Goal: Task Accomplishment & Management: Complete application form

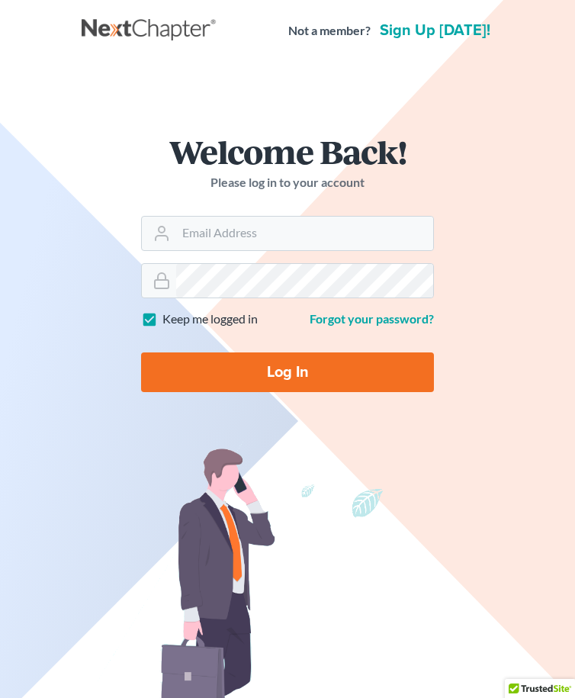
click at [256, 201] on div "Welcome Back! Please log in to your account" at bounding box center [287, 175] width 293 height 81
click at [252, 231] on input "Email Address" at bounding box center [304, 234] width 257 height 34
type input "[PERSON_NAME][EMAIL_ADDRESS][DOMAIN_NAME]"
click at [285, 400] on form "Welcome Back! Please log in to your account Email Address megan@hayeslawvt.com …" at bounding box center [287, 269] width 366 height 342
click at [291, 378] on input "Log In" at bounding box center [287, 372] width 293 height 40
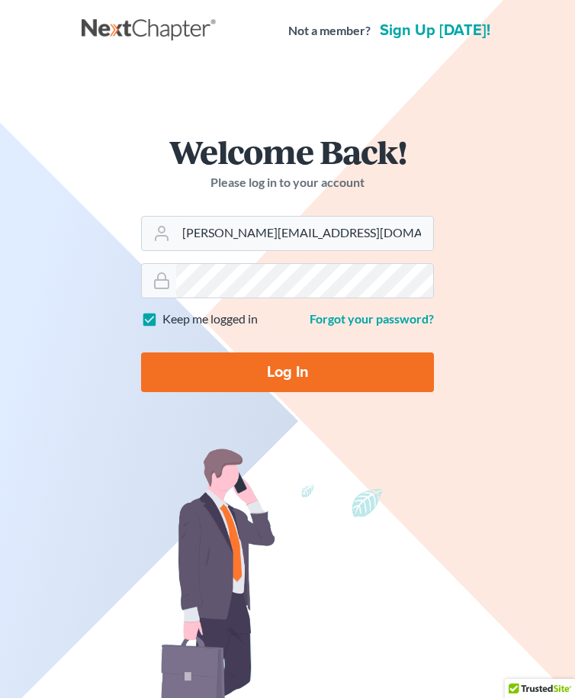
type input "Thinking..."
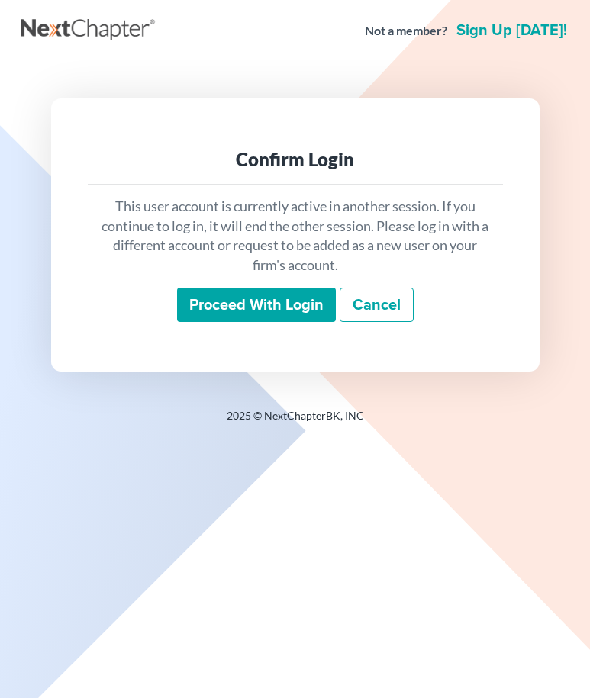
click at [300, 298] on input "Proceed with login" at bounding box center [256, 305] width 159 height 35
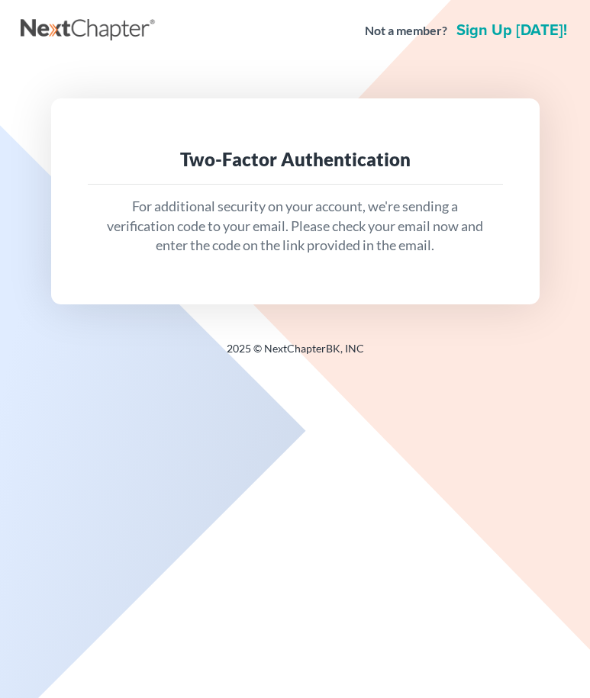
drag, startPoint x: 178, startPoint y: 480, endPoint x: 185, endPoint y: 450, distance: 30.5
click at [178, 473] on div "Not a member? Sign up [DATE]! Two-Factor Authentication For additional security…" at bounding box center [295, 349] width 590 height 698
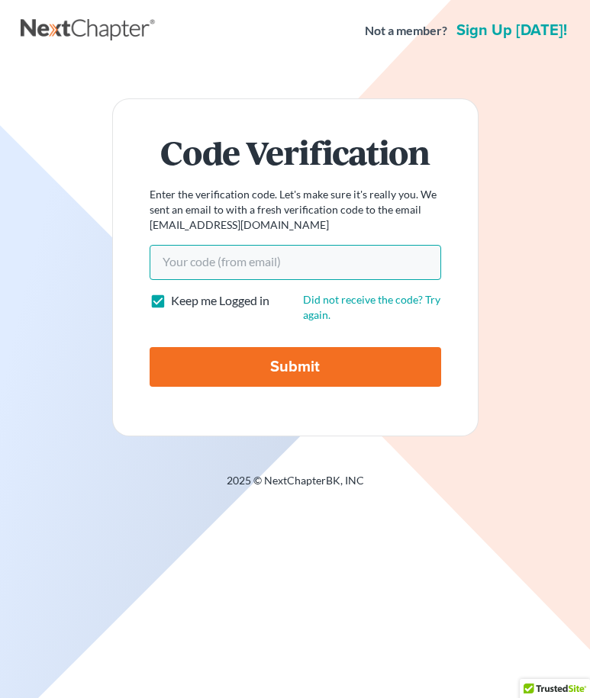
click at [261, 249] on input "Your code(from email)" at bounding box center [295, 262] width 291 height 35
paste input "b1f3e3"
type input "b1f3e3"
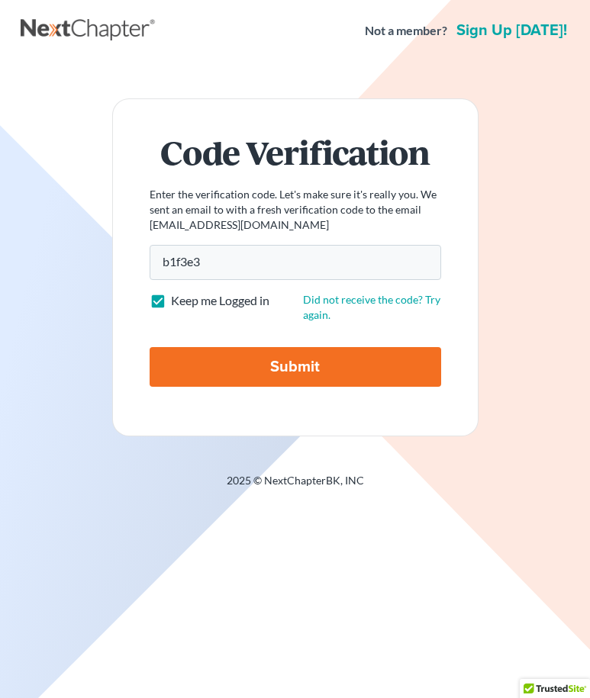
click at [189, 350] on input "Submit" at bounding box center [295, 367] width 291 height 40
type input "Thinking..."
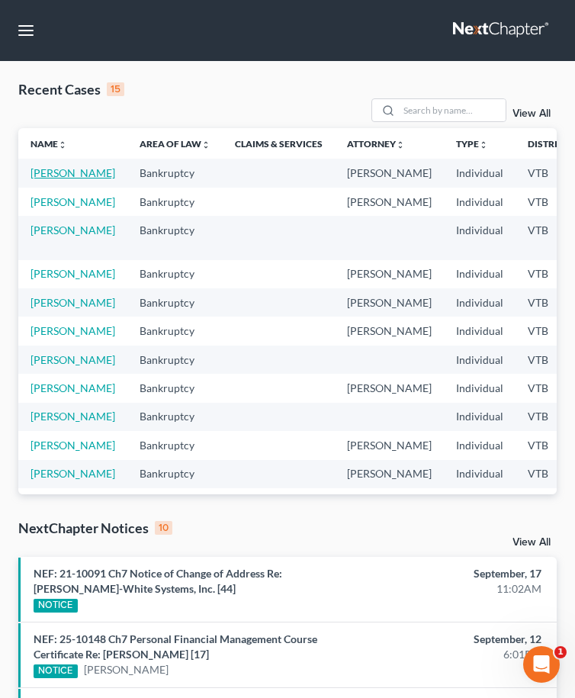
click at [58, 166] on link "[PERSON_NAME]" at bounding box center [73, 172] width 85 height 13
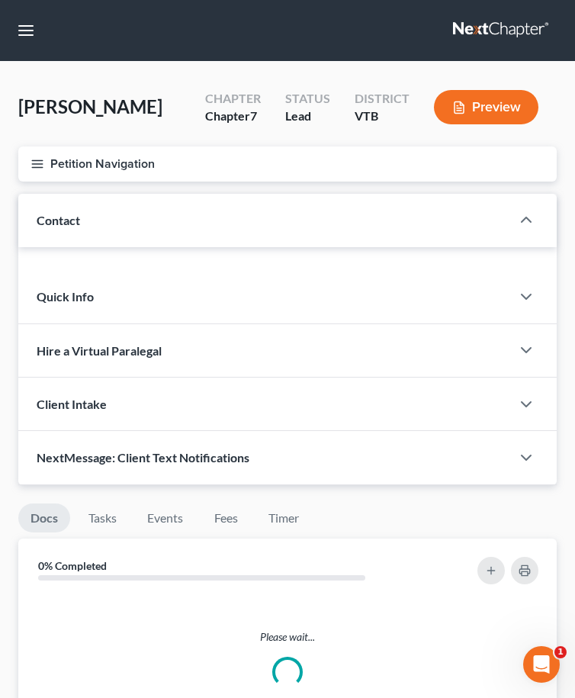
click at [30, 164] on button "Petition Navigation" at bounding box center [287, 163] width 539 height 35
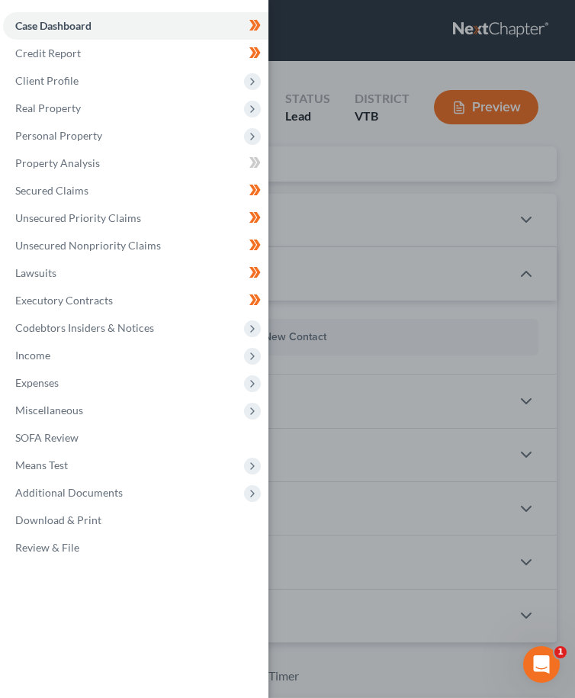
click at [377, 172] on div "Case Dashboard Payments Invoices Payments Payments Credit Report Client Profile" at bounding box center [287, 349] width 575 height 698
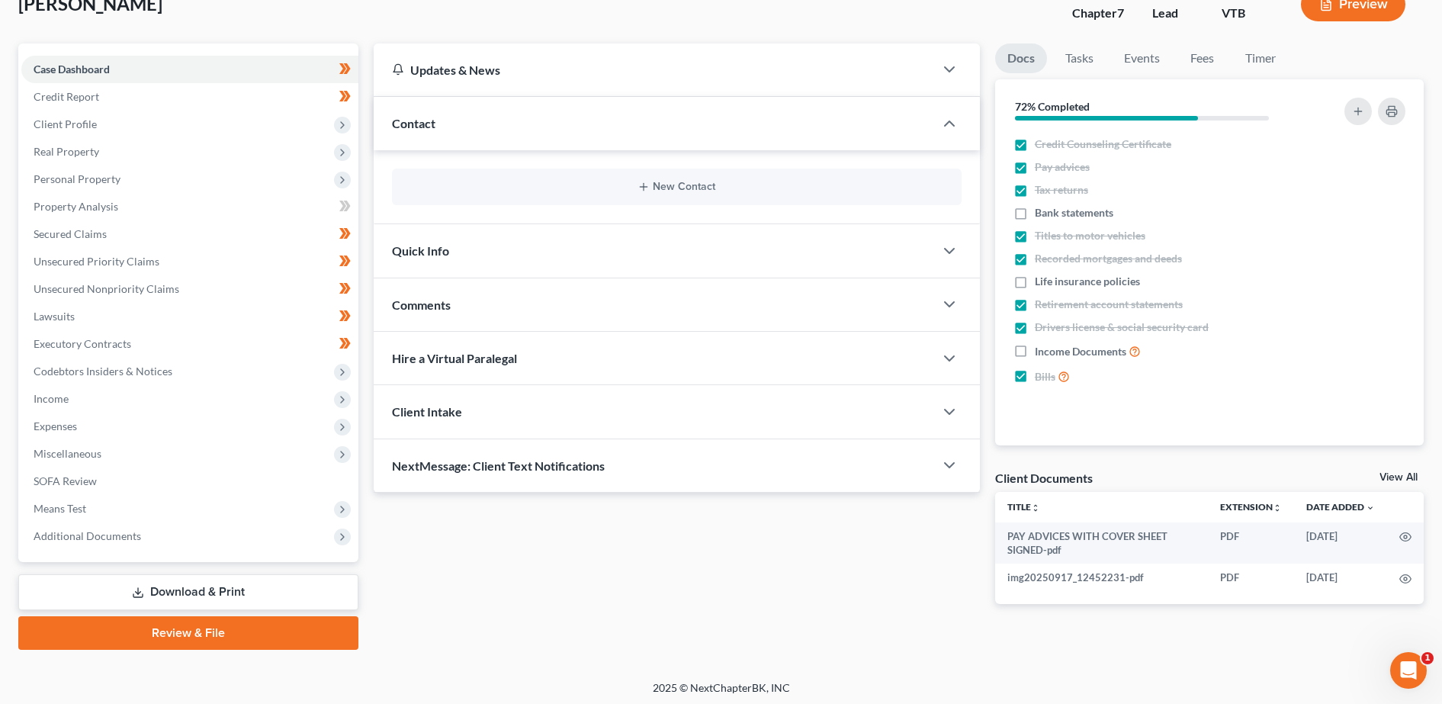
scroll to position [107, 0]
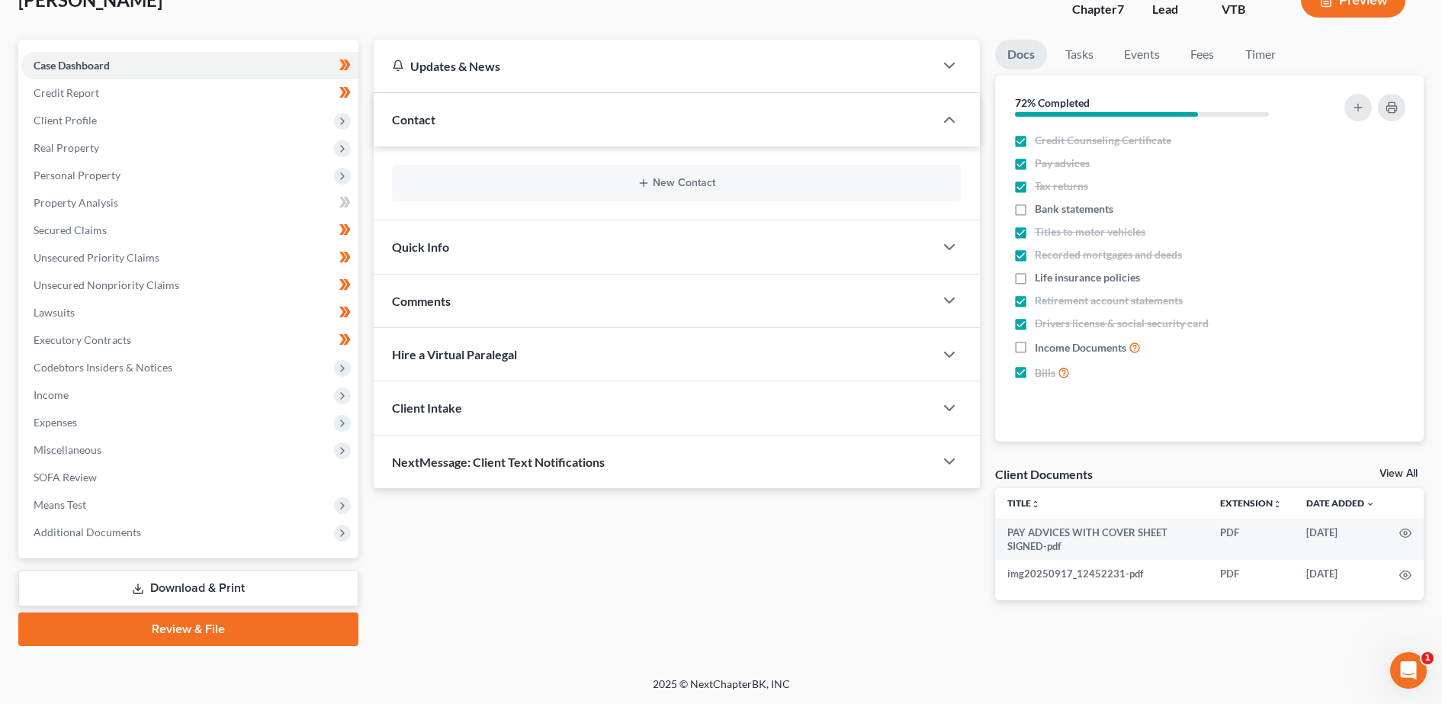
click at [217, 587] on link "Download & Print" at bounding box center [188, 589] width 340 height 36
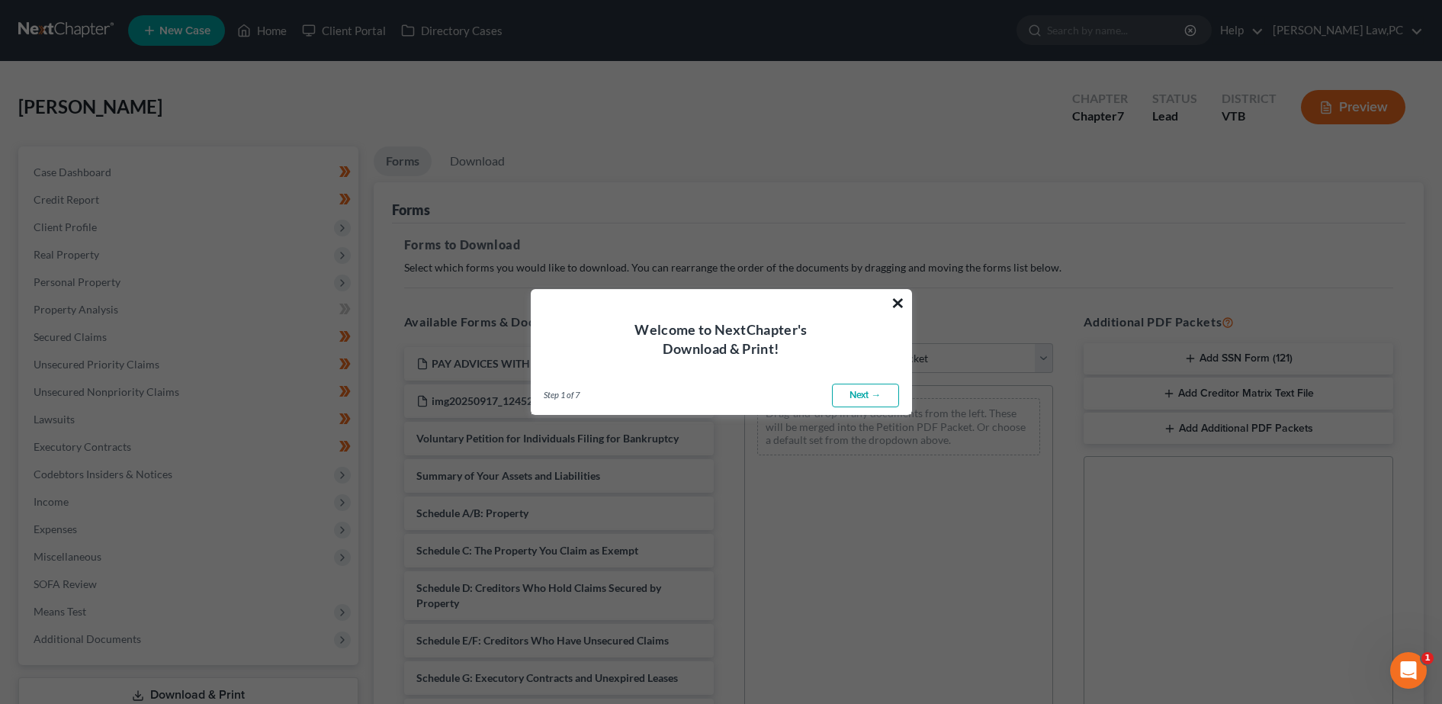
click at [589, 307] on button "×" at bounding box center [898, 303] width 14 height 24
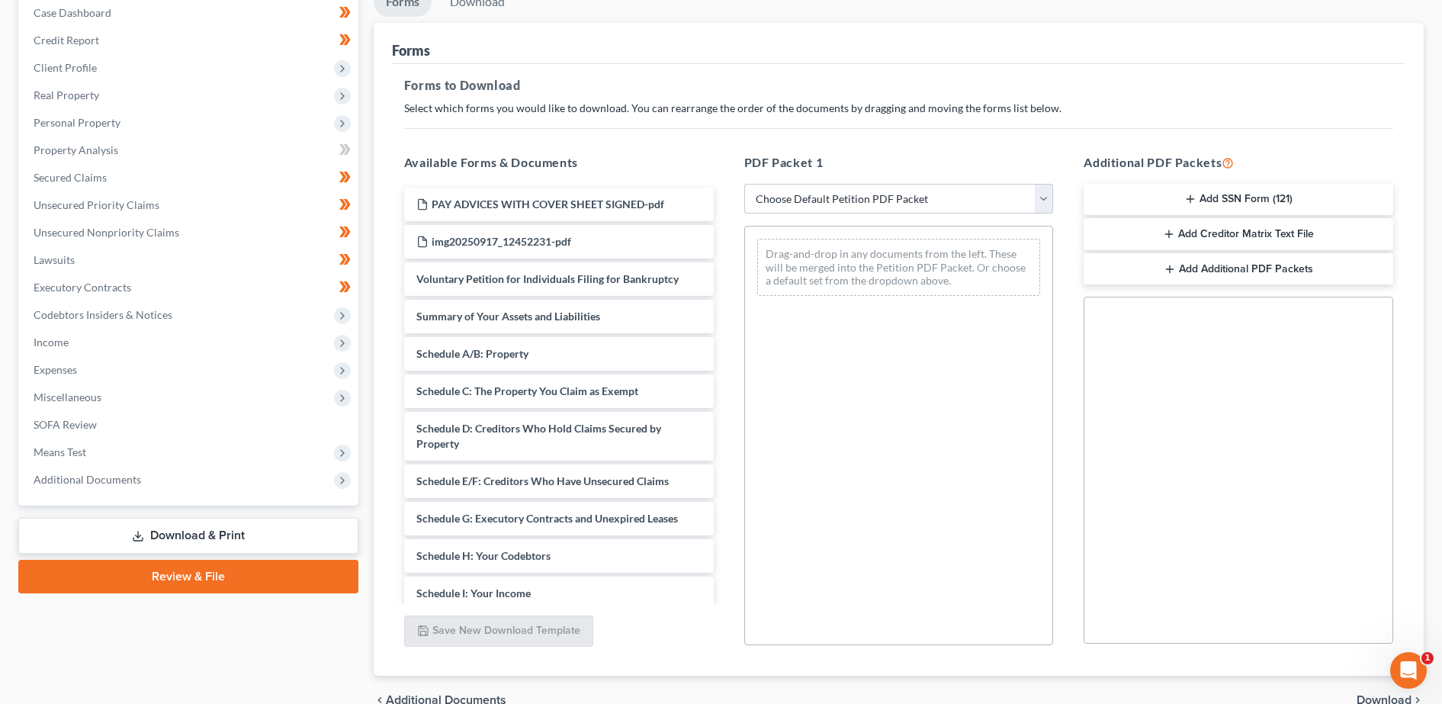
scroll to position [238, 0]
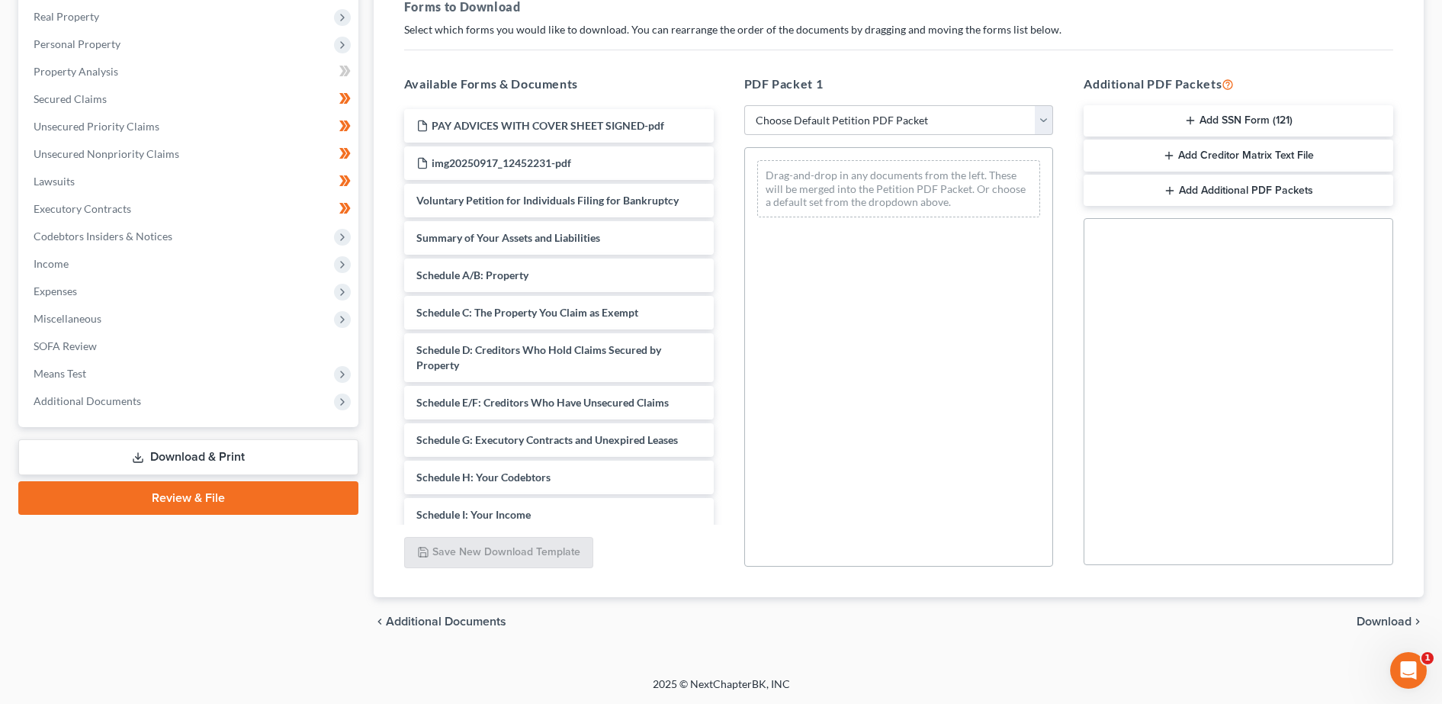
click at [589, 110] on button "Add SSN Form (121)" at bounding box center [1239, 121] width 310 height 32
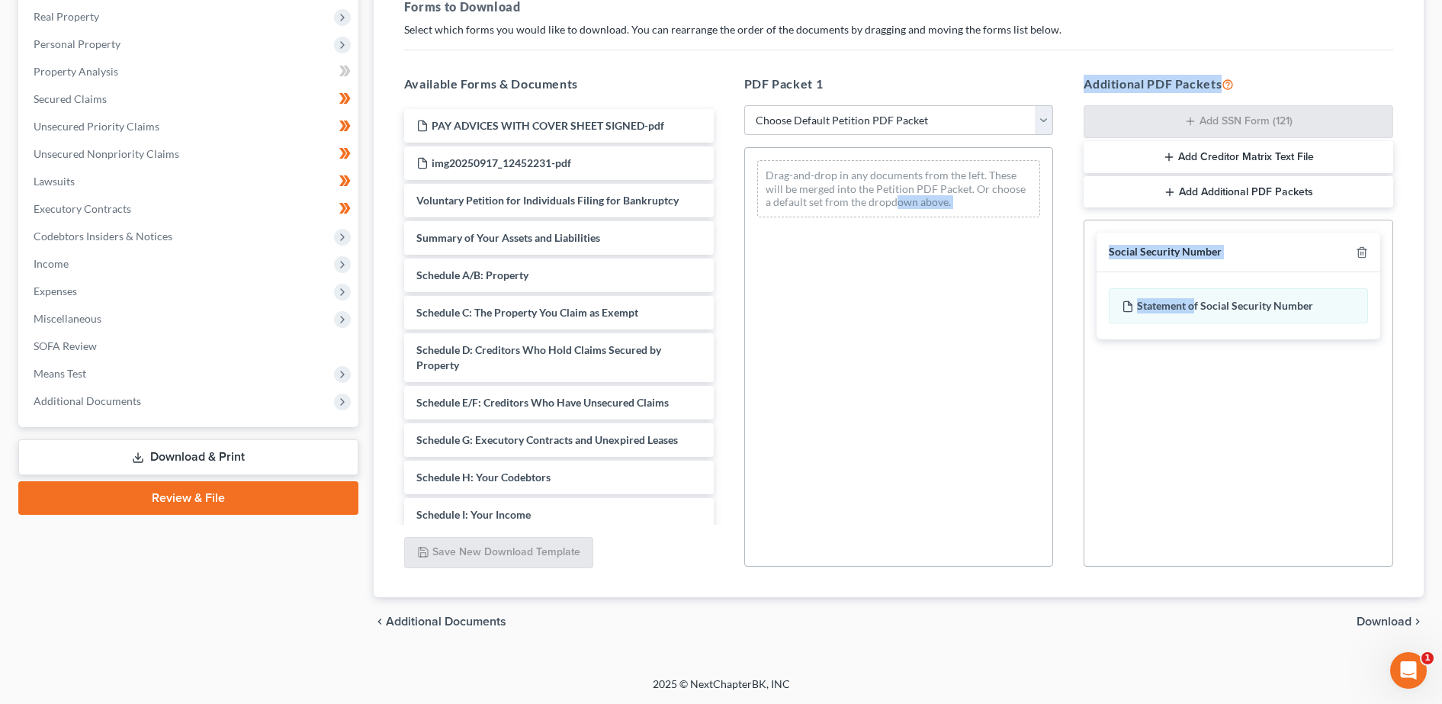
drag, startPoint x: 1194, startPoint y: 310, endPoint x: 885, endPoint y: 360, distance: 313.0
click at [589, 360] on div "Available Forms & Documents PAY ADVICES WITH COVER SHEET SIGNED-pdf img20250917…" at bounding box center [899, 321] width 1020 height 517
drag, startPoint x: 885, startPoint y: 360, endPoint x: 895, endPoint y: 359, distance: 10.7
click at [589, 360] on div "Drag-and-drop in any documents from the left. These will be merged into the Pet…" at bounding box center [899, 357] width 310 height 420
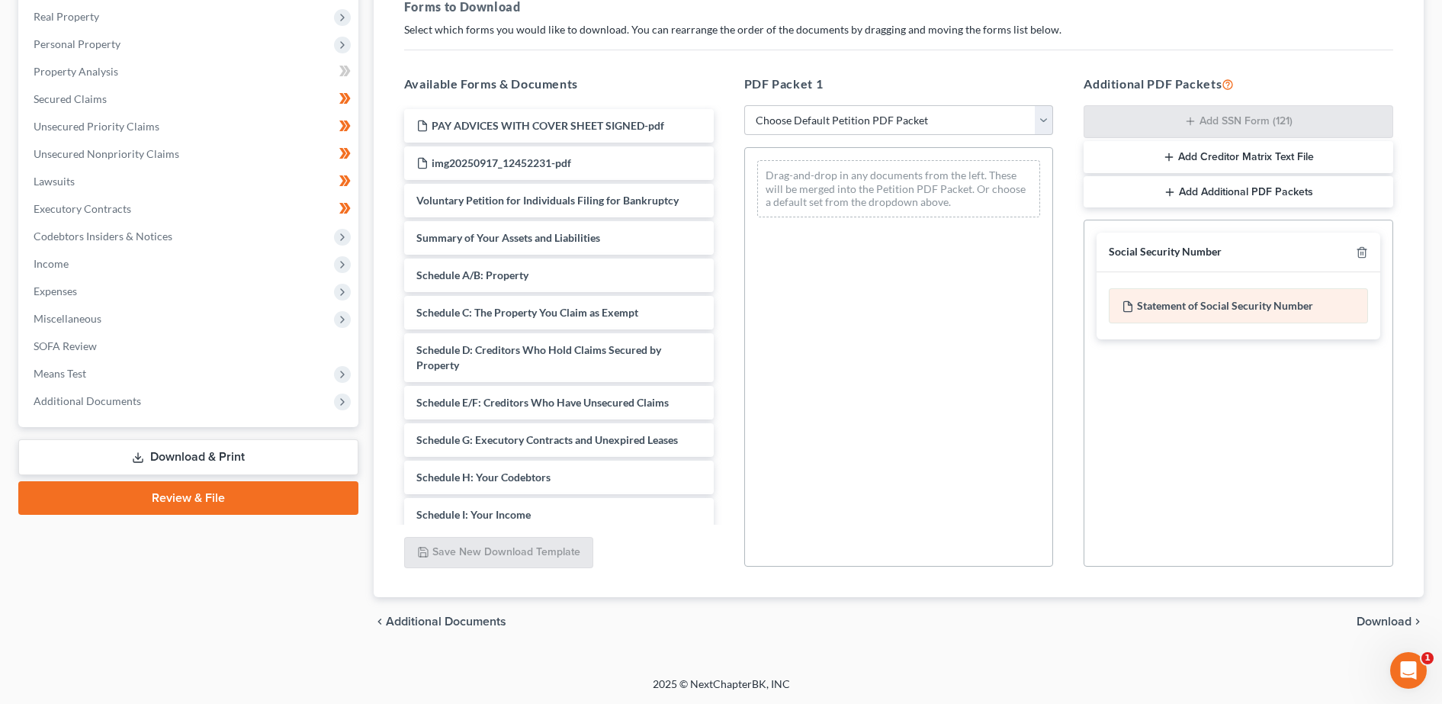
click at [589, 304] on div "Statement of Social Security Number" at bounding box center [1238, 305] width 259 height 35
drag, startPoint x: 1169, startPoint y: 304, endPoint x: 1239, endPoint y: 289, distance: 71.7
click at [589, 289] on div "Statement of Social Security Number" at bounding box center [1238, 305] width 259 height 35
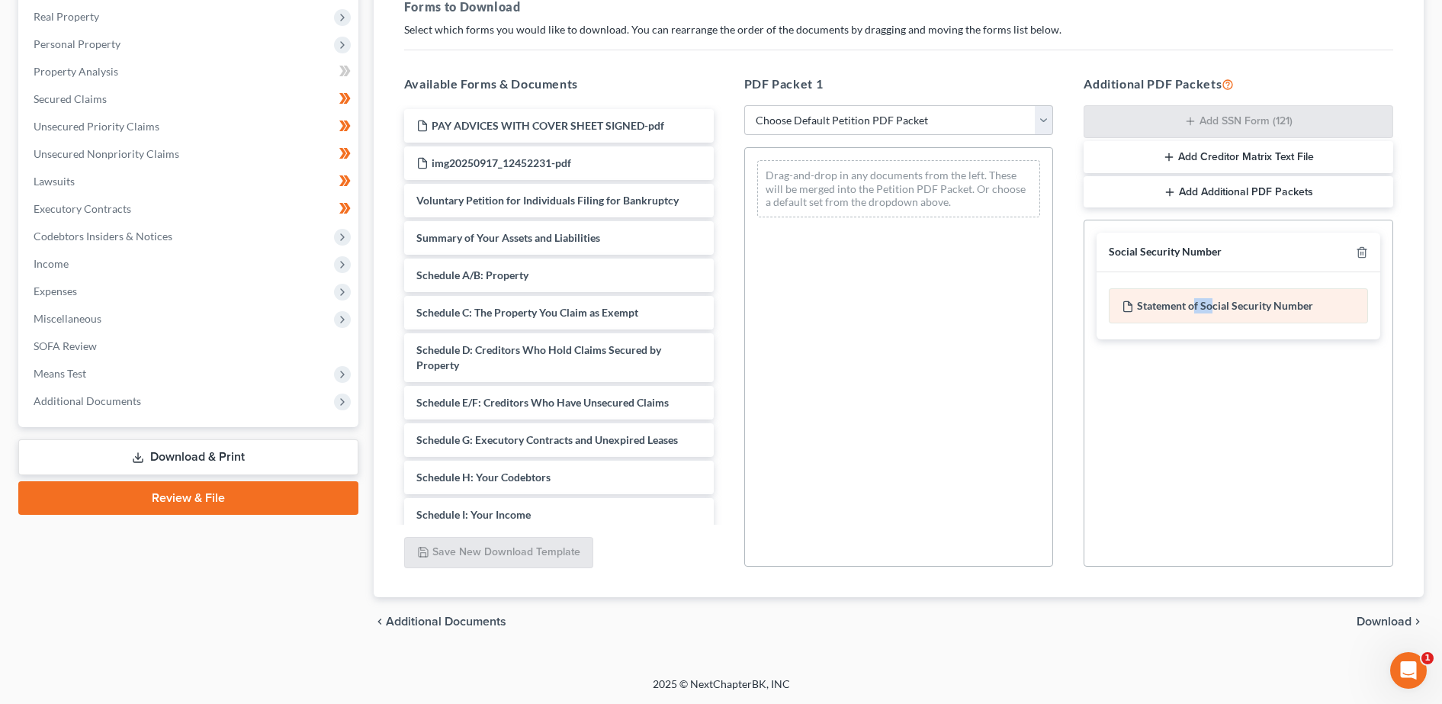
drag, startPoint x: 1214, startPoint y: 307, endPoint x: 1198, endPoint y: 322, distance: 22.1
click at [589, 325] on div "Statement of Social Security Number" at bounding box center [1239, 305] width 284 height 67
click at [589, 319] on div "Drag-and-drop in any documents from the left. These will be merged into the Pet…" at bounding box center [899, 357] width 310 height 420
click at [589, 123] on select "Choose Default Petition PDF Packet Complete Bankruptcy Petition (all forms and …" at bounding box center [899, 120] width 310 height 31
click at [589, 288] on div "Drag-and-drop in any documents from the left. These will be merged into the Pet…" at bounding box center [899, 357] width 310 height 420
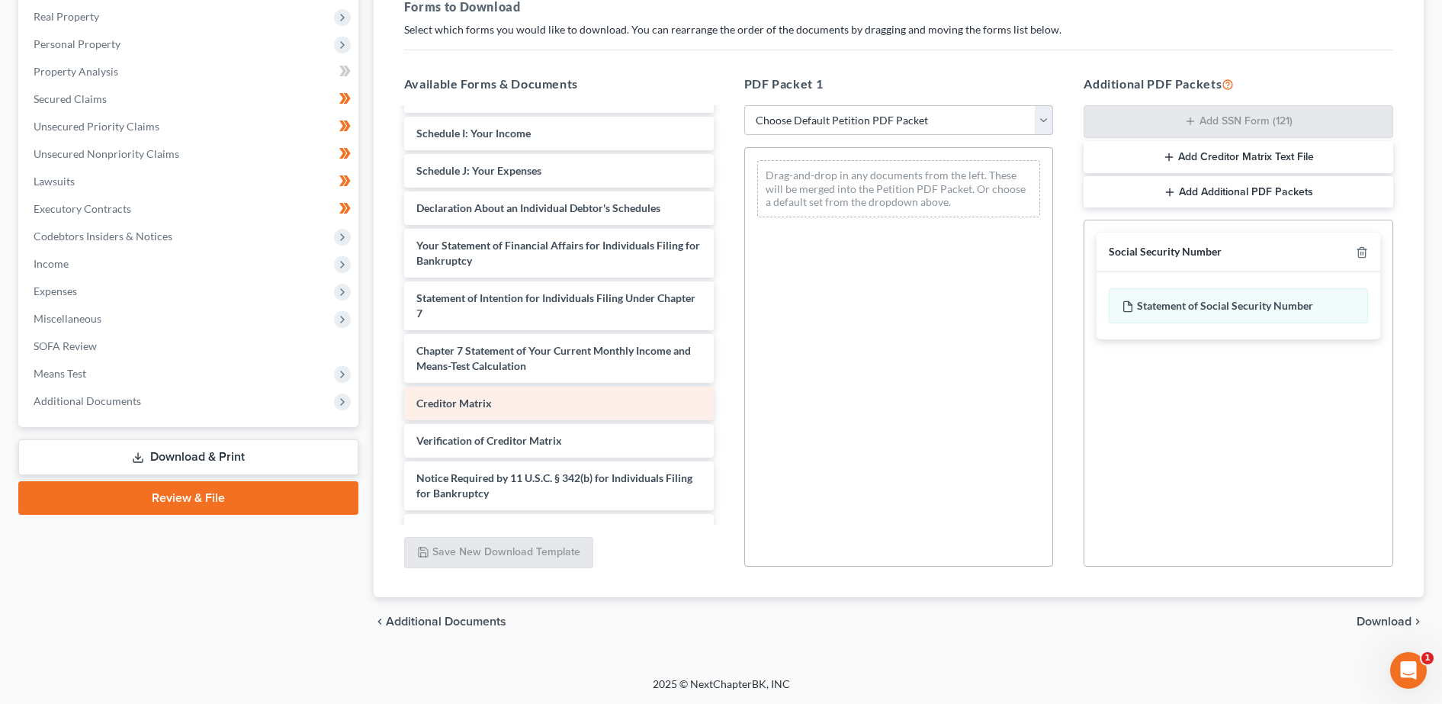
scroll to position [408, 0]
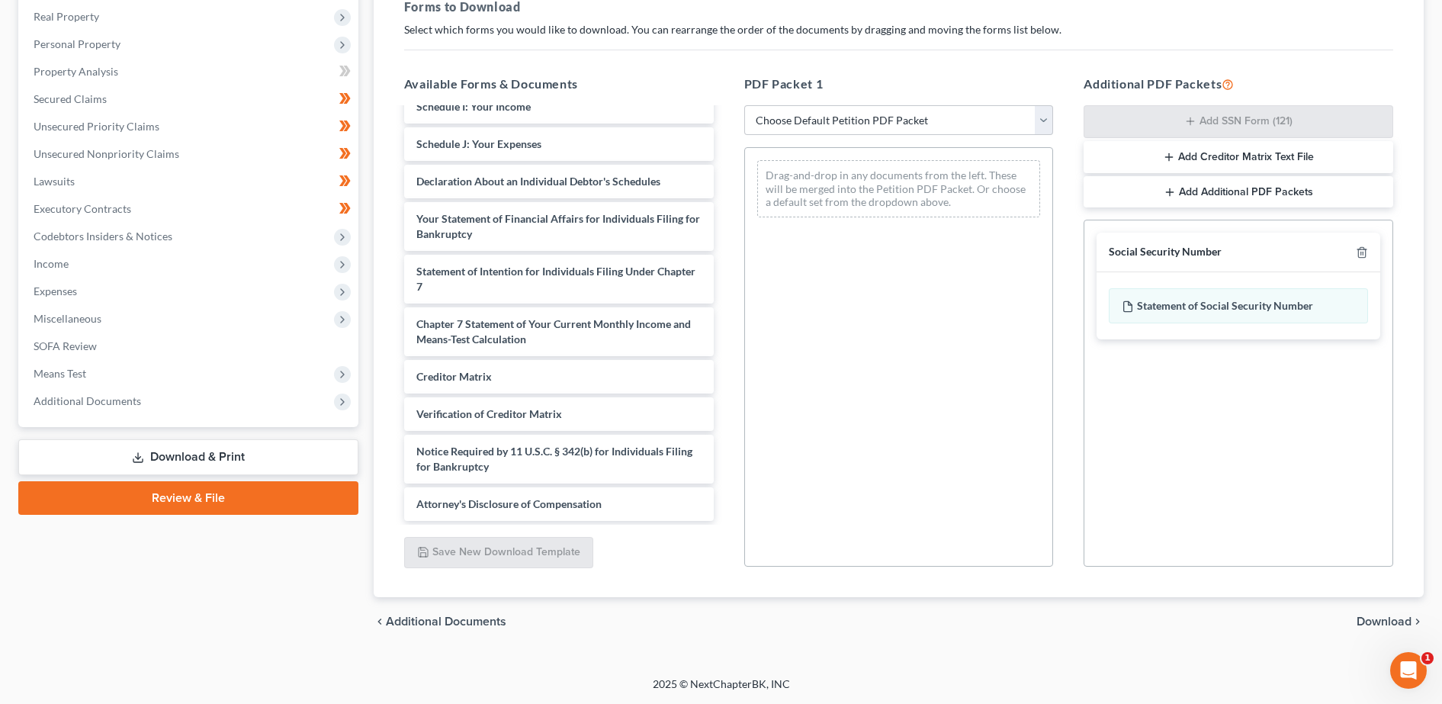
click at [589, 140] on div "PDF Packet 1 Choose Default Petition PDF Packet Complete Bankruptcy Petition (a…" at bounding box center [899, 321] width 340 height 517
click at [589, 119] on select "Choose Default Petition PDF Packet Complete Bankruptcy Petition (all forms and …" at bounding box center [899, 120] width 310 height 31
click at [589, 105] on select "Choose Default Petition PDF Packet Complete Bankruptcy Petition (all forms and …" at bounding box center [899, 120] width 310 height 31
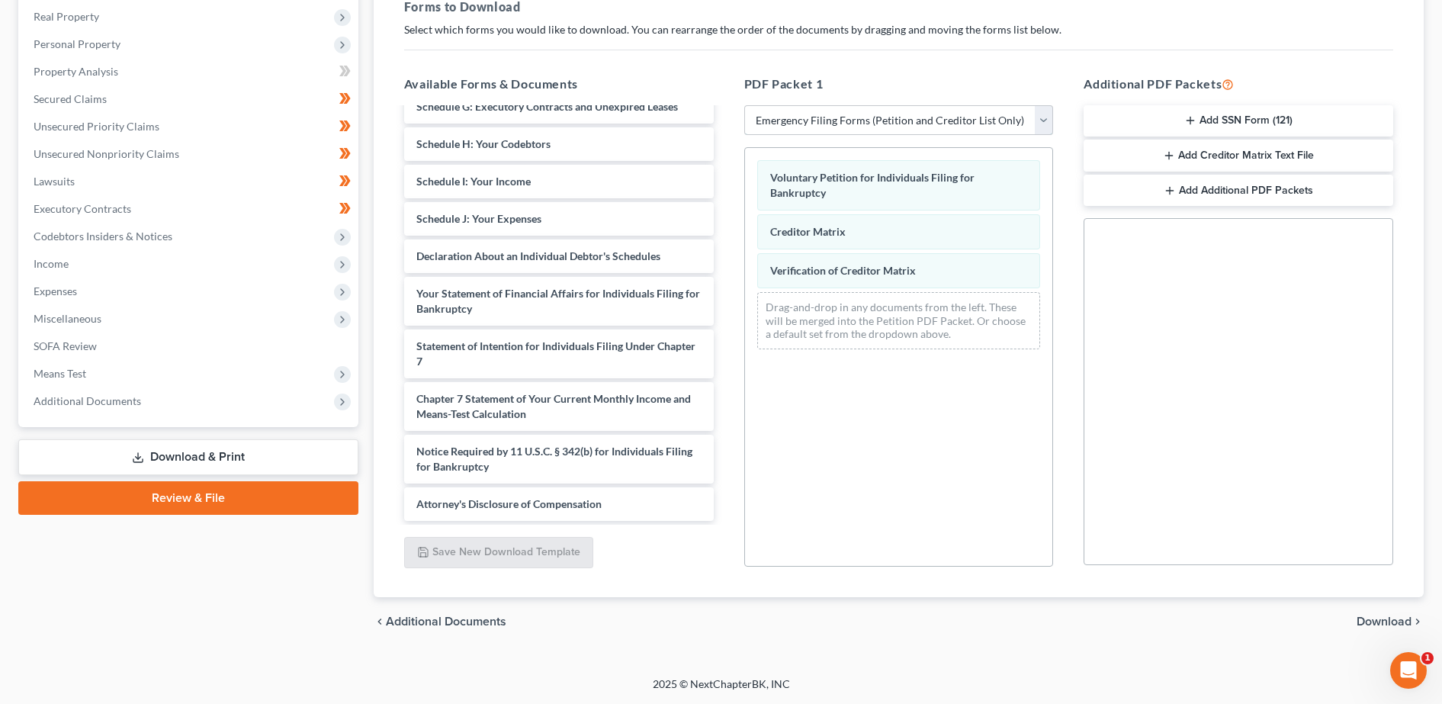
scroll to position [296, 0]
click at [589, 133] on select "Choose Default Petition PDF Packet Complete Bankruptcy Petition (all forms and …" at bounding box center [899, 120] width 310 height 31
select select "3"
click at [589, 105] on select "Choose Default Petition PDF Packet Complete Bankruptcy Petition (all forms and …" at bounding box center [899, 120] width 310 height 31
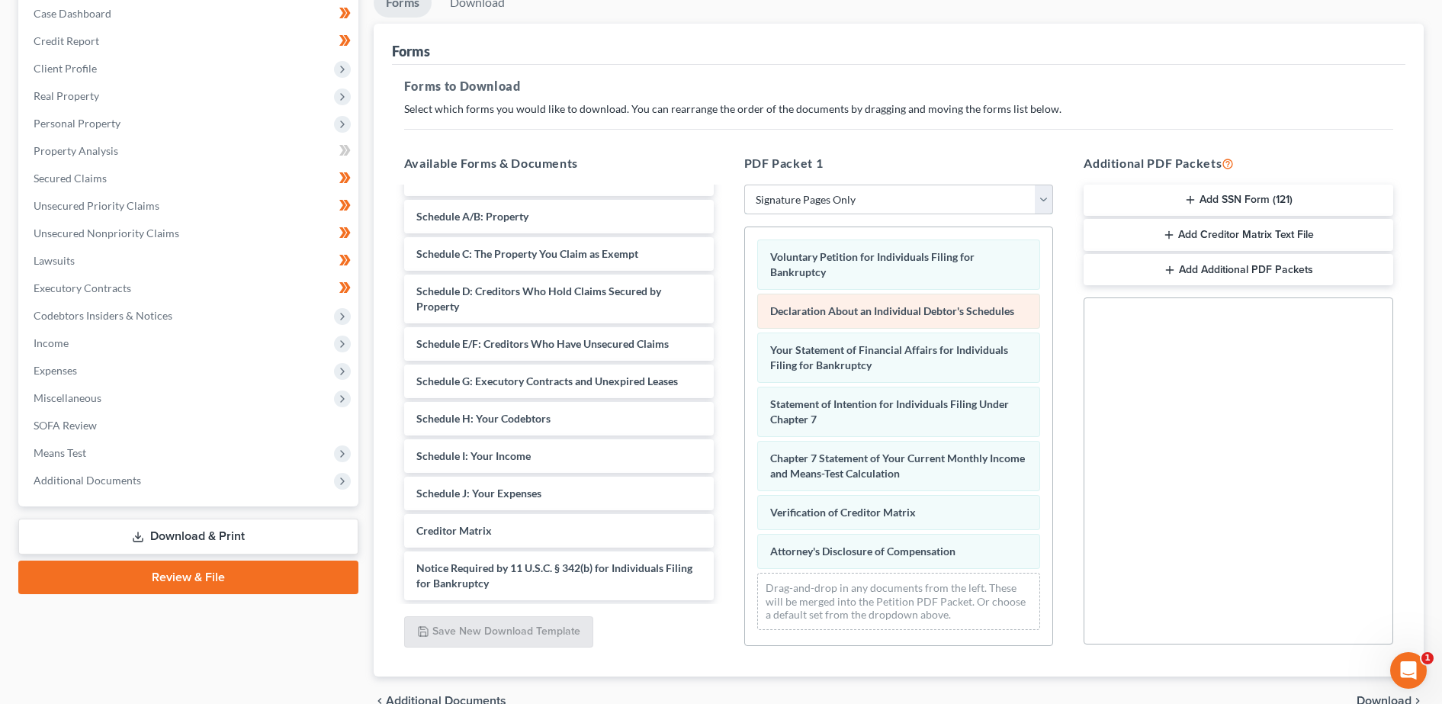
scroll to position [238, 0]
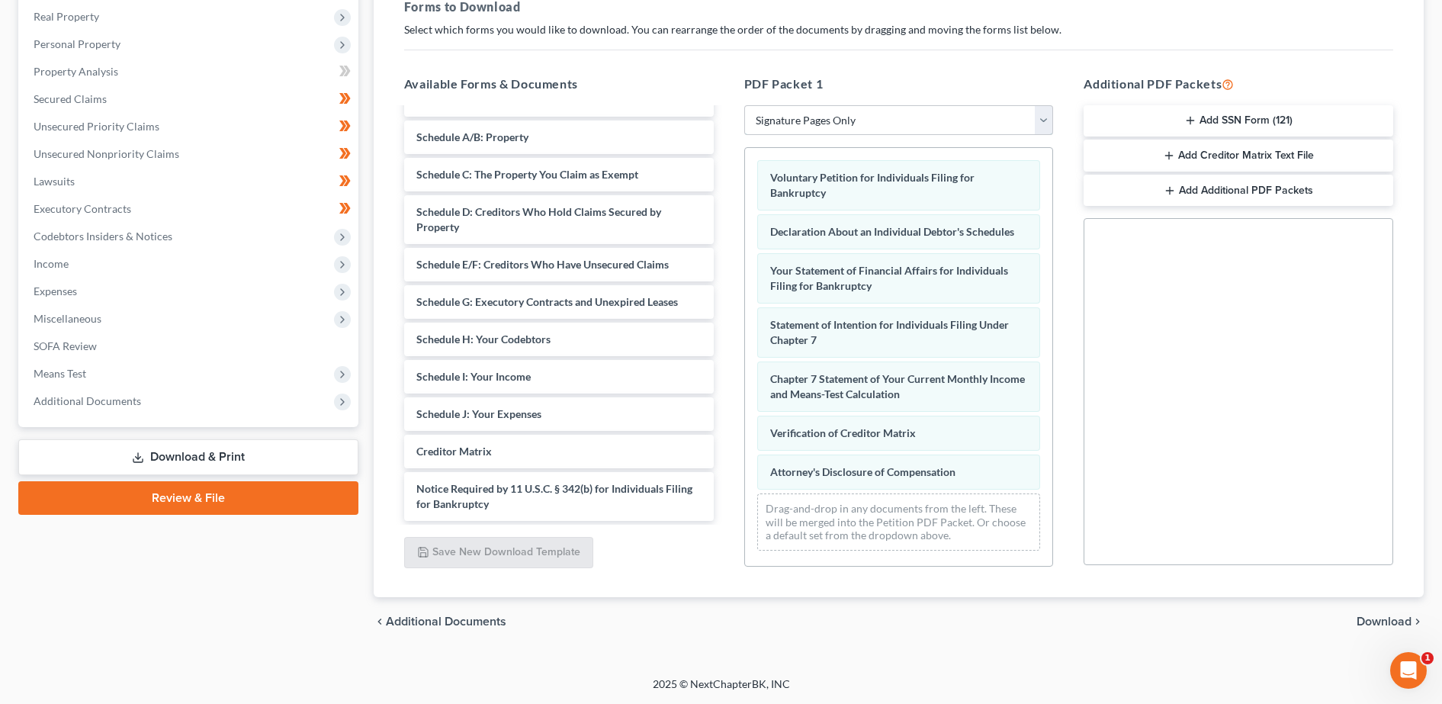
click at [589, 128] on select "Choose Default Petition PDF Packet Complete Bankruptcy Petition (all forms and …" at bounding box center [899, 120] width 310 height 31
select select
click at [589, 105] on select "Choose Default Petition PDF Packet Complete Bankruptcy Petition (all forms and …" at bounding box center [899, 120] width 310 height 31
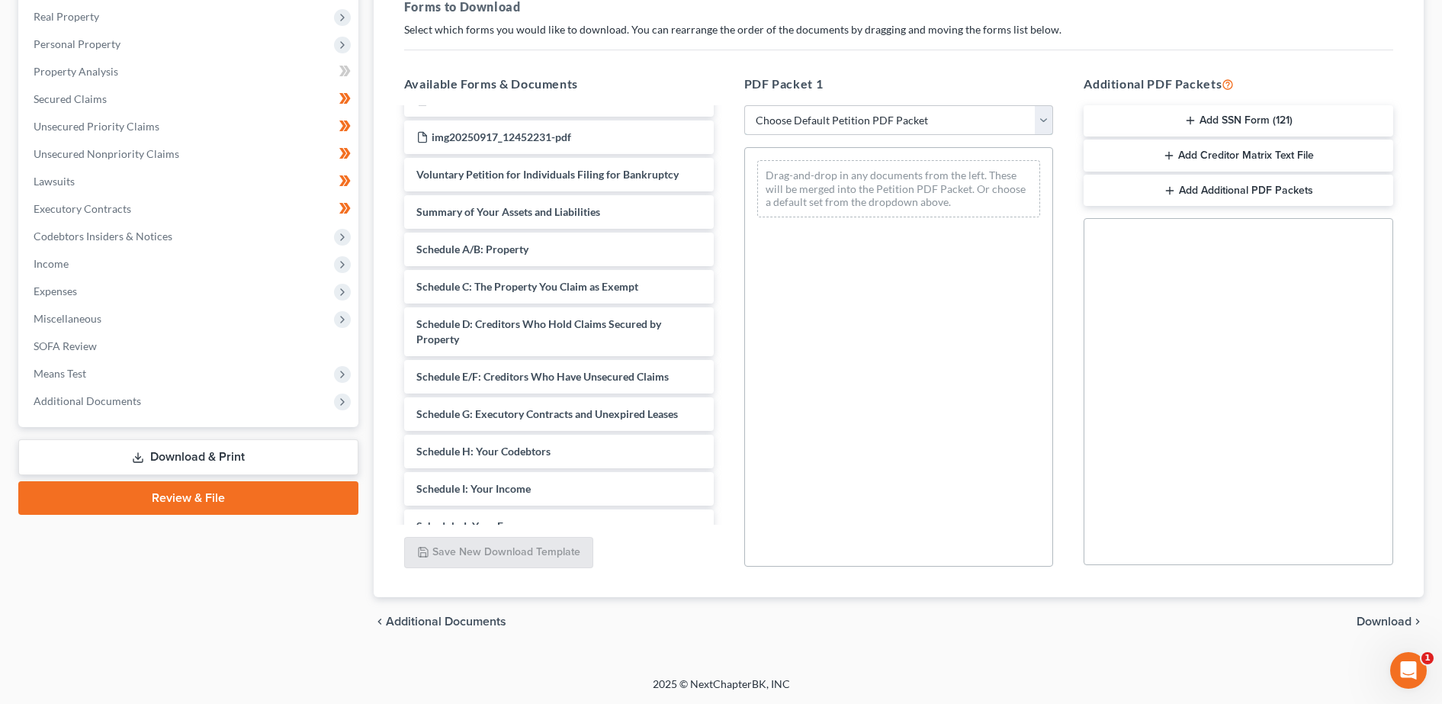
scroll to position [408, 0]
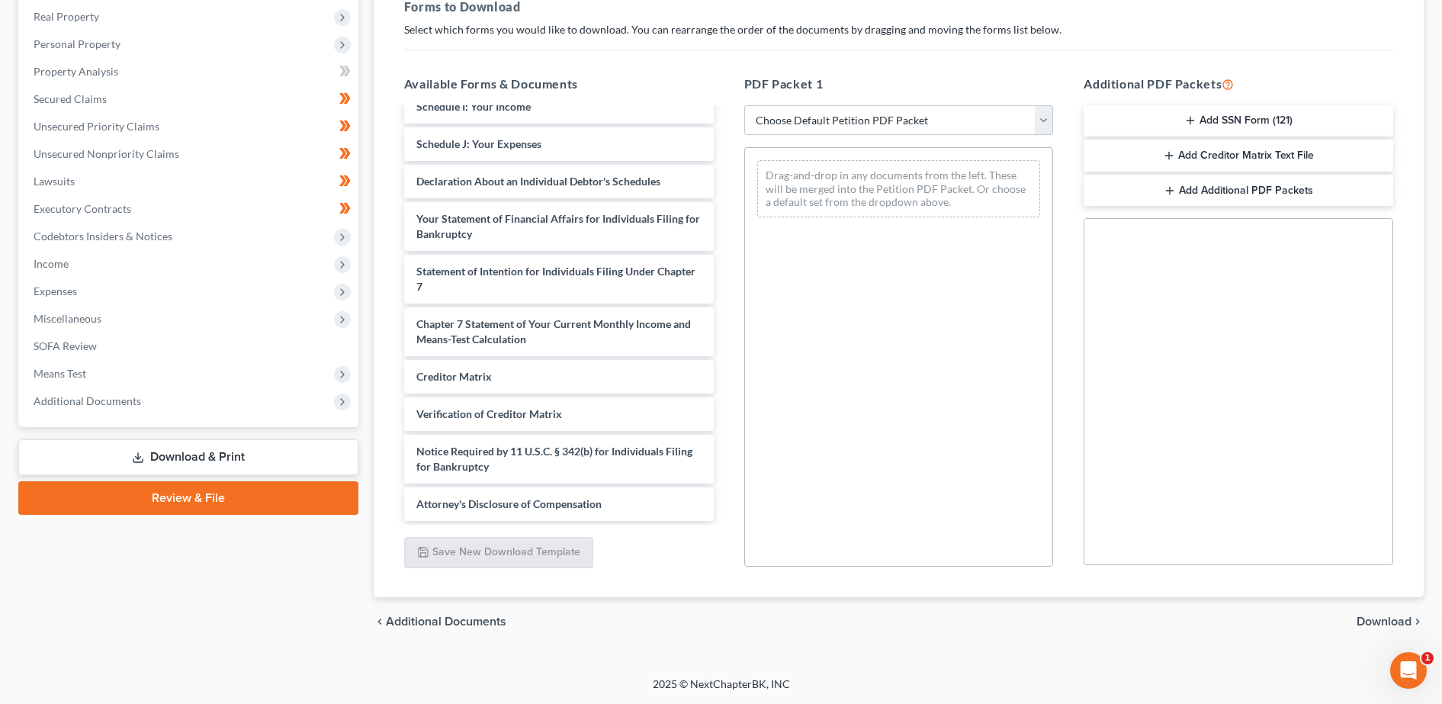
click at [589, 257] on div "Drag-and-drop in any documents from the left. These will be merged into the Pet…" at bounding box center [899, 357] width 310 height 420
drag, startPoint x: 1196, startPoint y: 118, endPoint x: 1114, endPoint y: 131, distance: 83.4
click at [589, 131] on button "Add SSN Form (121)" at bounding box center [1239, 121] width 310 height 32
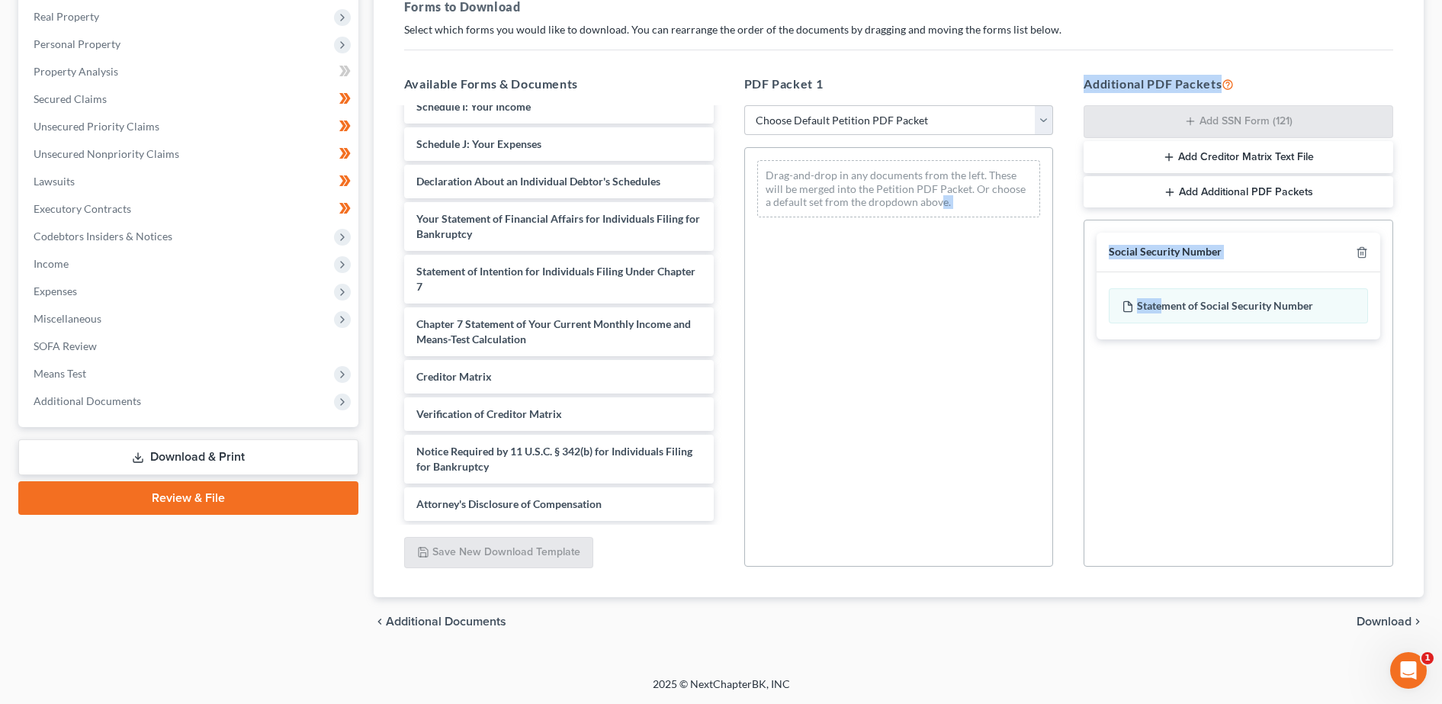
drag, startPoint x: 1163, startPoint y: 310, endPoint x: 940, endPoint y: 294, distance: 224.1
click at [589, 294] on div "Available Forms & Documents PAY ADVICES WITH COVER SHEET SIGNED-pdf img20250917…" at bounding box center [899, 321] width 1020 height 517
drag, startPoint x: 940, startPoint y: 294, endPoint x: 1121, endPoint y: 304, distance: 181.9
click at [589, 293] on div "Drag-and-drop in any documents from the left. These will be merged into the Pet…" at bounding box center [899, 357] width 310 height 420
click at [589, 341] on div "Social Security Number Statement of Social Security Number Creditor Matrix Text…" at bounding box center [1239, 285] width 308 height 131
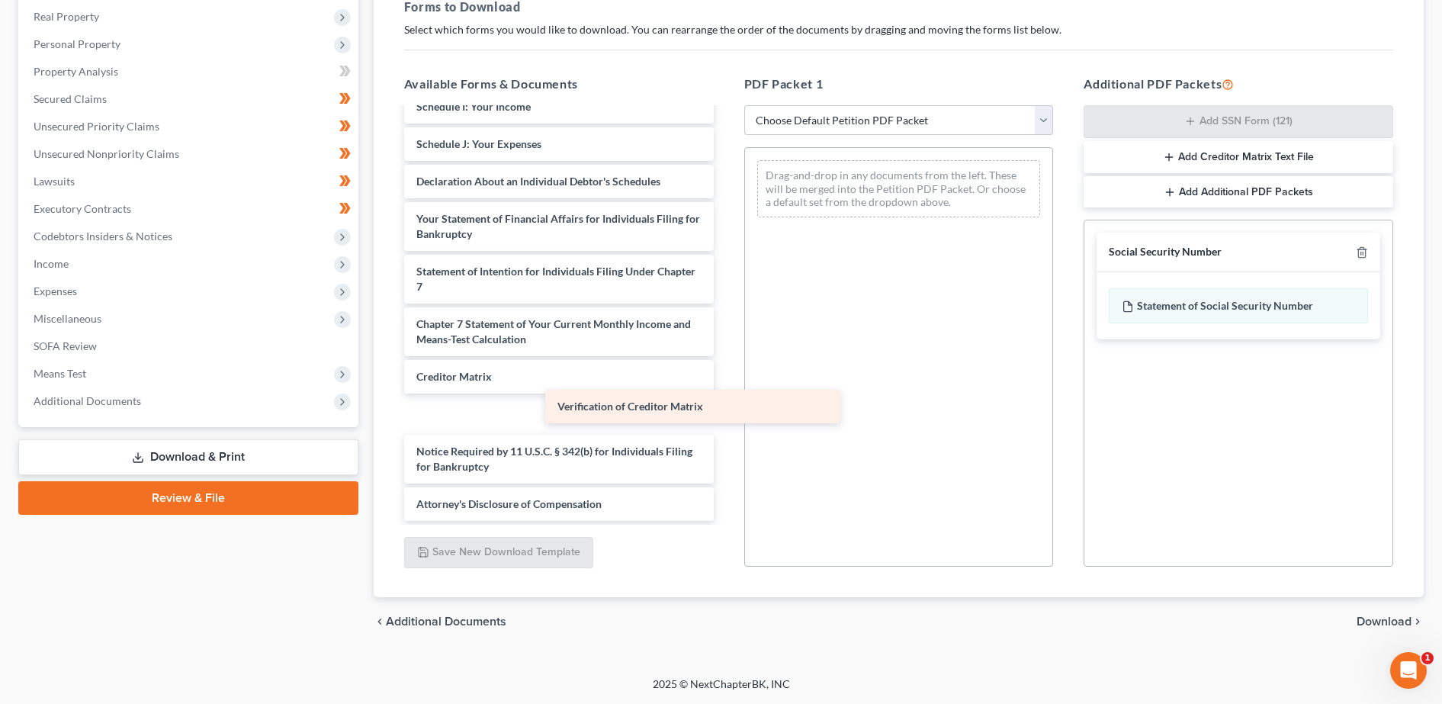
scroll to position [371, 0]
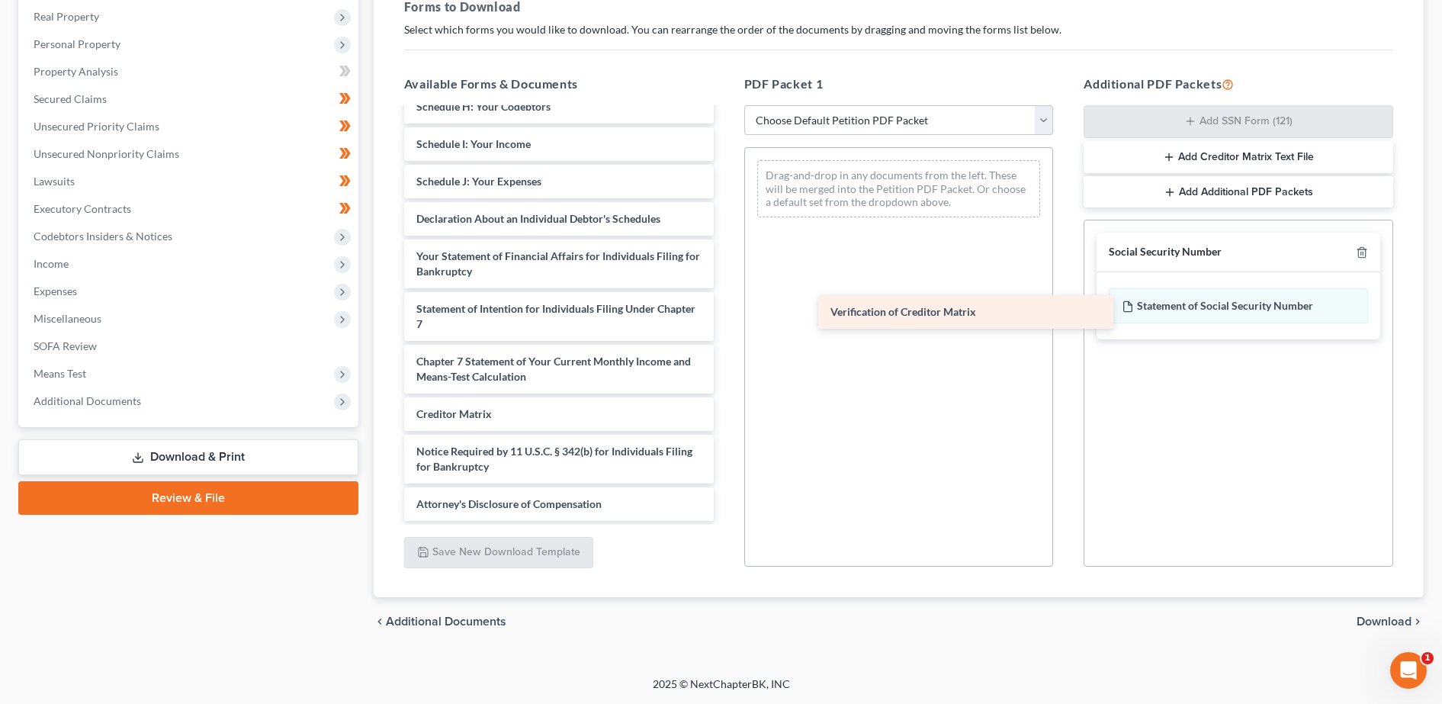
drag, startPoint x: 530, startPoint y: 410, endPoint x: 944, endPoint y: 307, distance: 426.8
click at [589, 307] on div "Verification of Creditor Matrix PAY ADVICES WITH COVER SHEET SIGNED-pdf img2025…" at bounding box center [559, 129] width 334 height 783
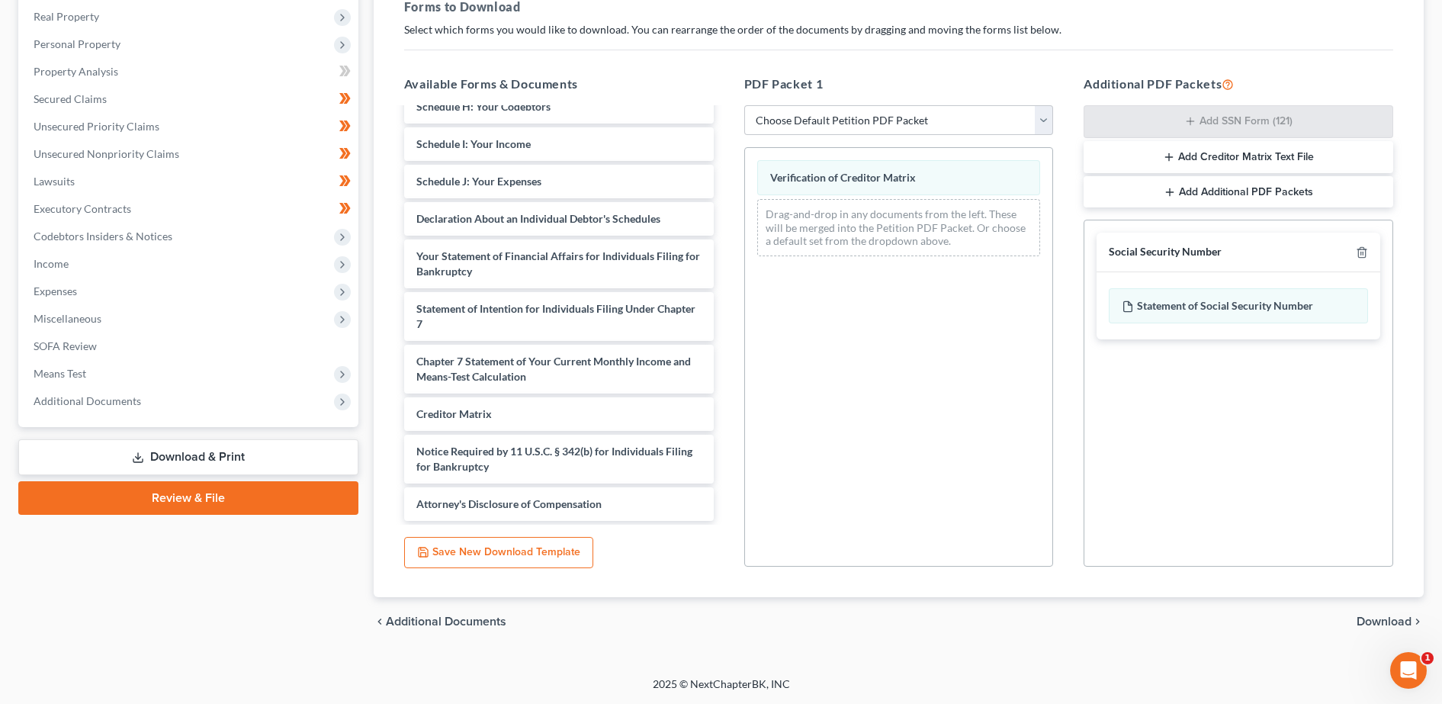
click at [589, 622] on span "Download" at bounding box center [1384, 622] width 55 height 12
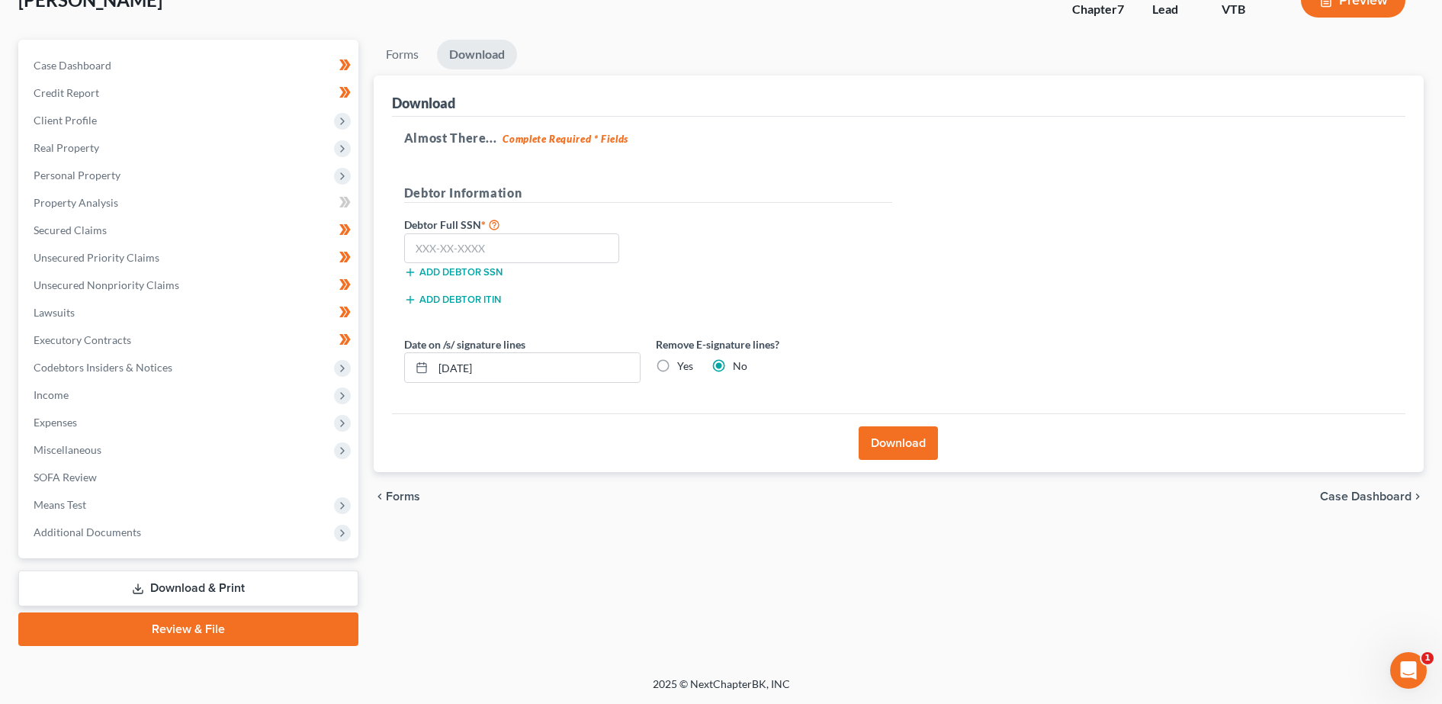
scroll to position [107, 0]
click at [509, 244] on input "text" at bounding box center [512, 248] width 216 height 31
type input "057-40-8234"
click at [589, 450] on button "Download" at bounding box center [898, 443] width 79 height 34
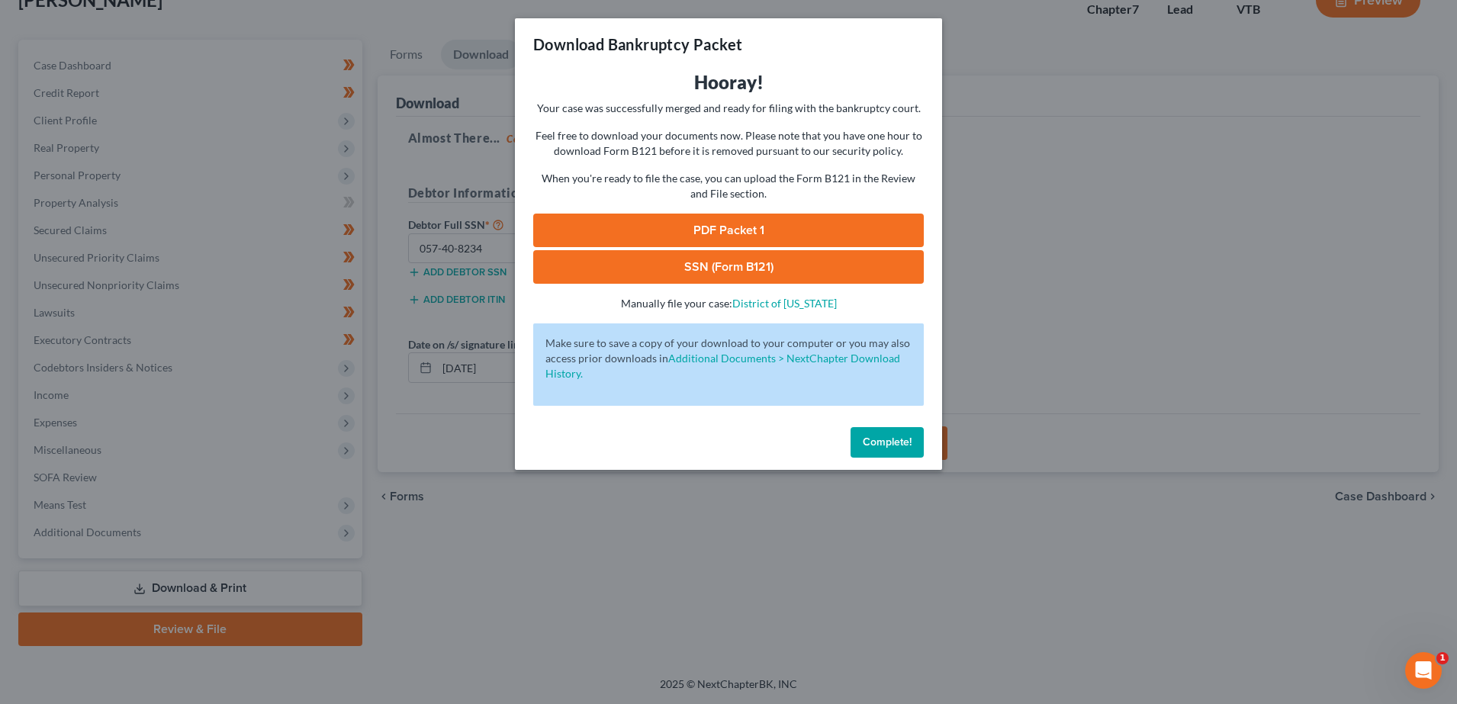
click at [589, 438] on span "Complete!" at bounding box center [887, 442] width 49 height 13
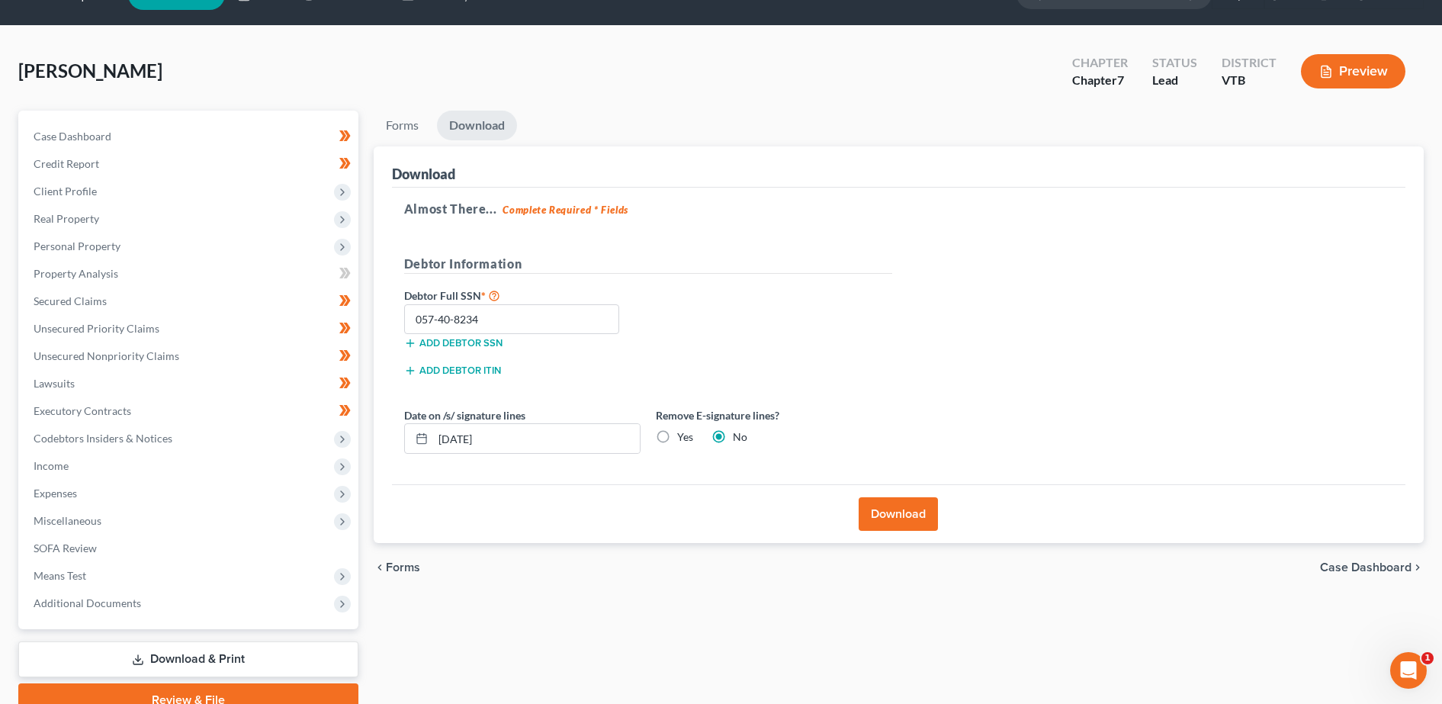
scroll to position [0, 0]
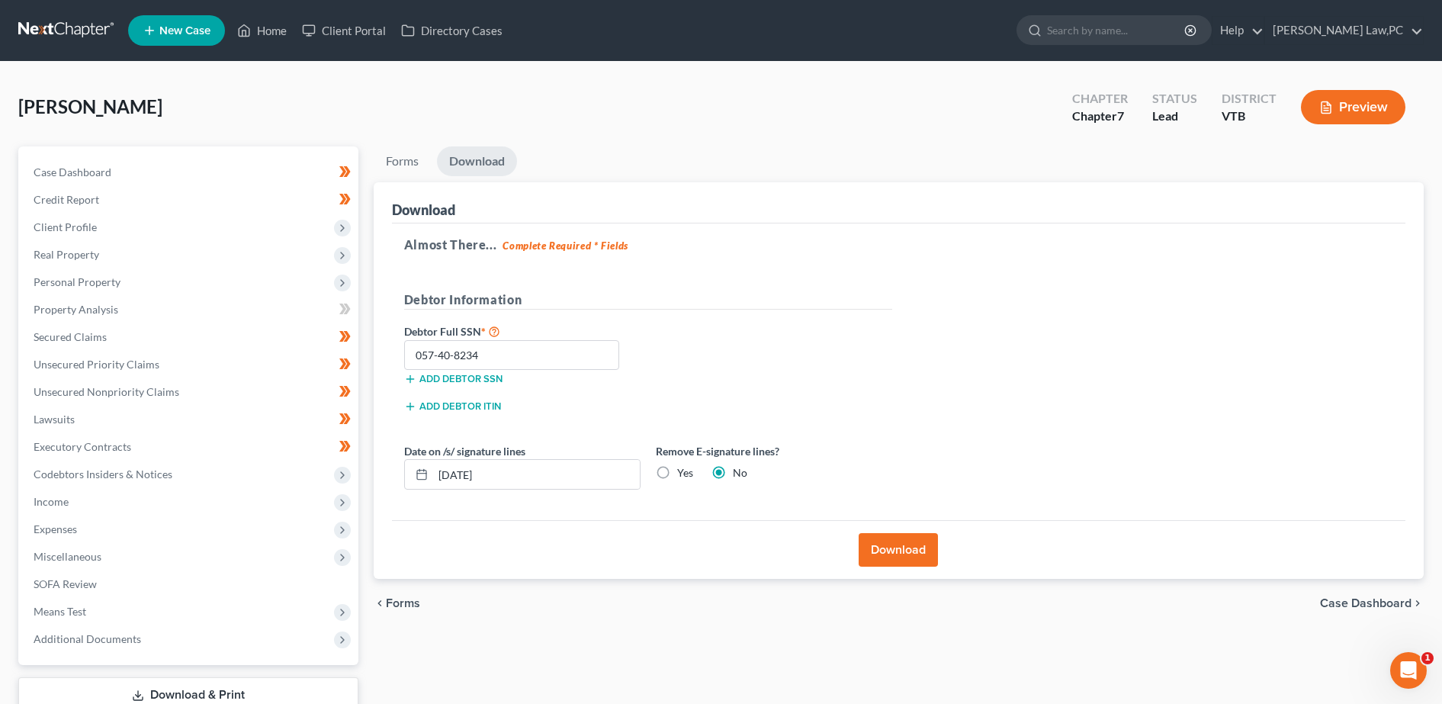
click at [589, 556] on button "Download" at bounding box center [898, 550] width 79 height 34
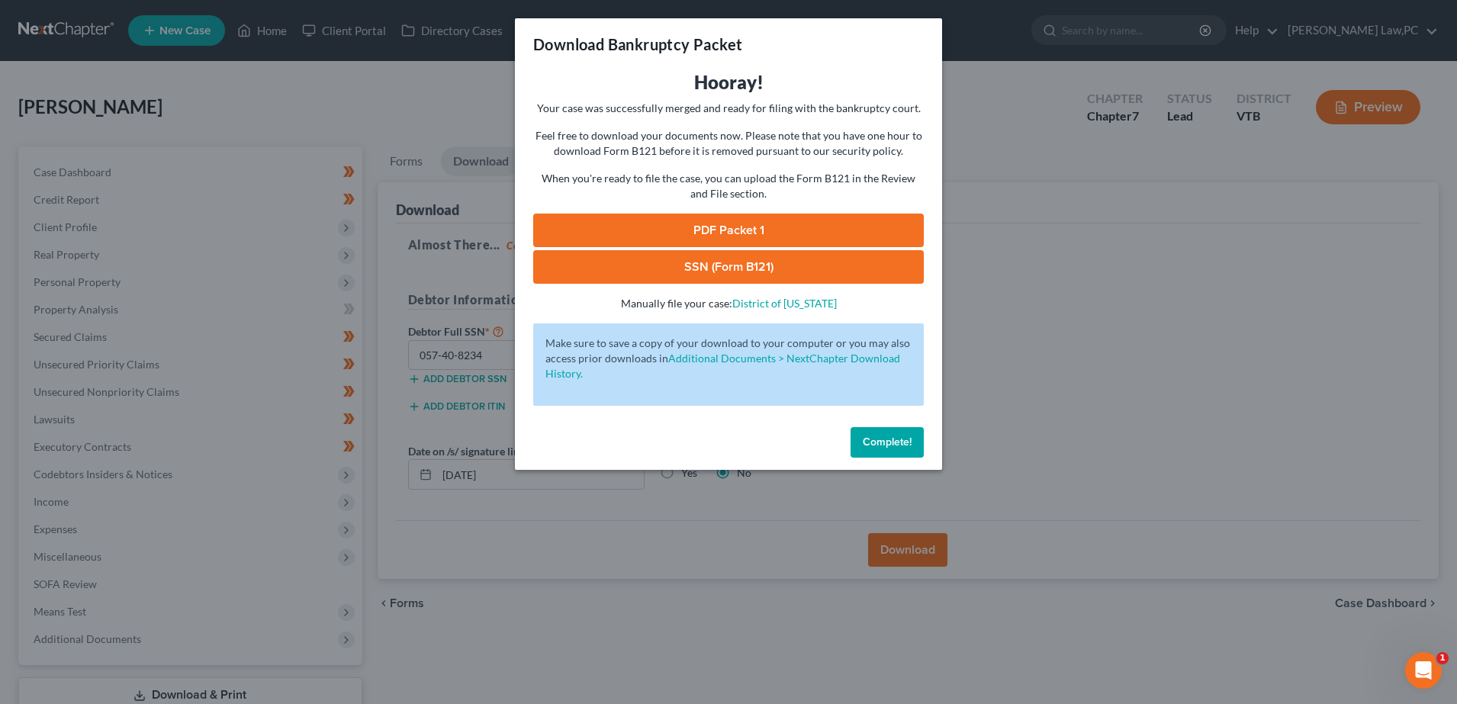
click at [589, 233] on link "PDF Packet 1" at bounding box center [728, 231] width 391 height 34
click at [589, 266] on link "SSN (Form B121)" at bounding box center [728, 267] width 391 height 34
click at [589, 439] on span "Complete!" at bounding box center [887, 442] width 49 height 13
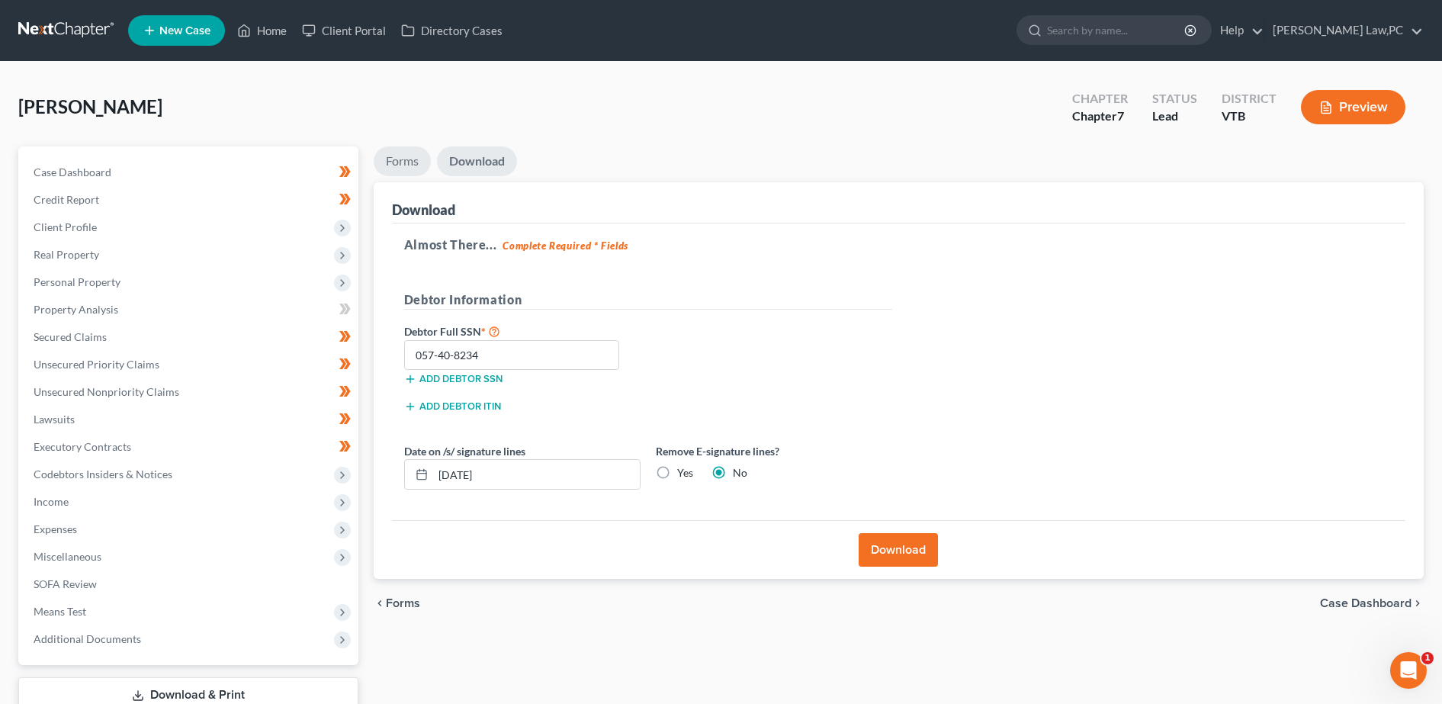
click at [407, 168] on link "Forms" at bounding box center [402, 161] width 57 height 30
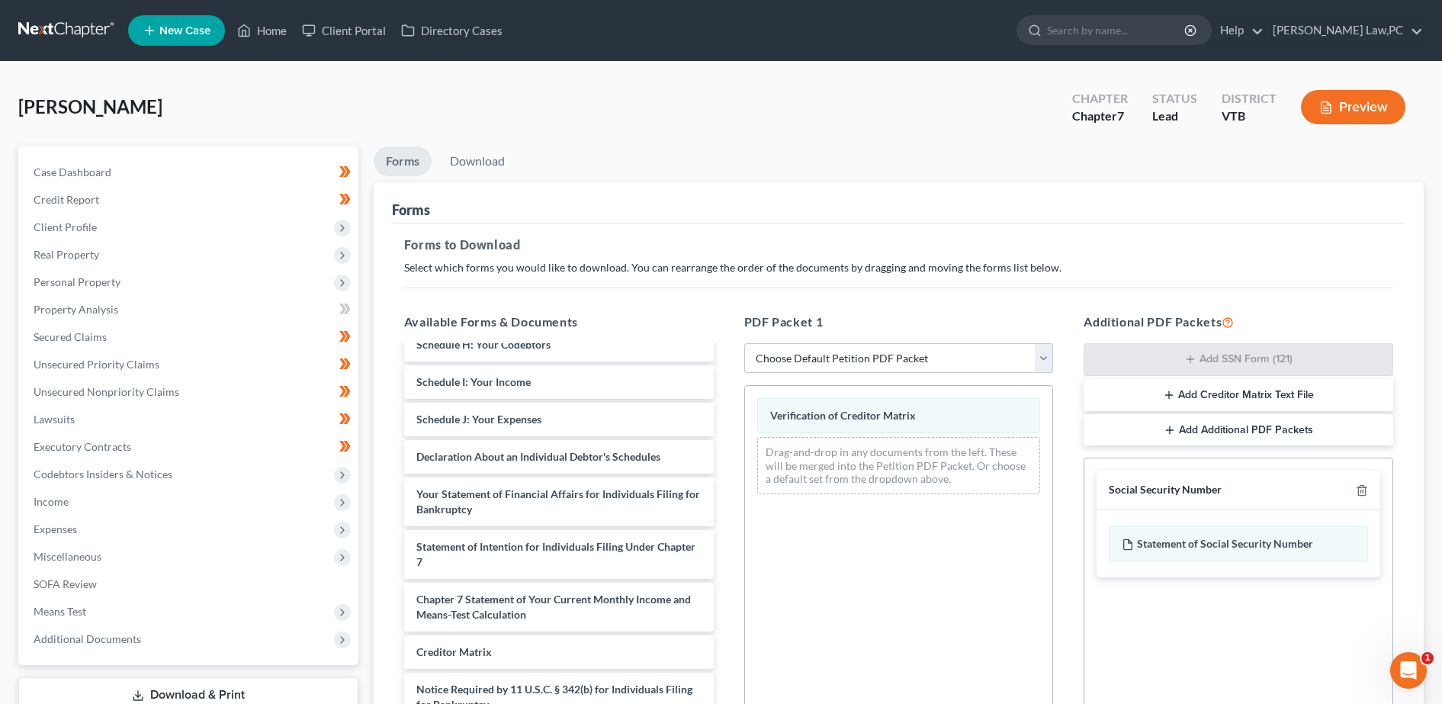
click at [589, 360] on select "Choose Default Petition PDF Packet Complete Bankruptcy Petition (all forms and …" at bounding box center [899, 358] width 310 height 31
select select "0"
click at [589, 343] on select "Choose Default Petition PDF Packet Complete Bankruptcy Petition (all forms and …" at bounding box center [899, 358] width 310 height 31
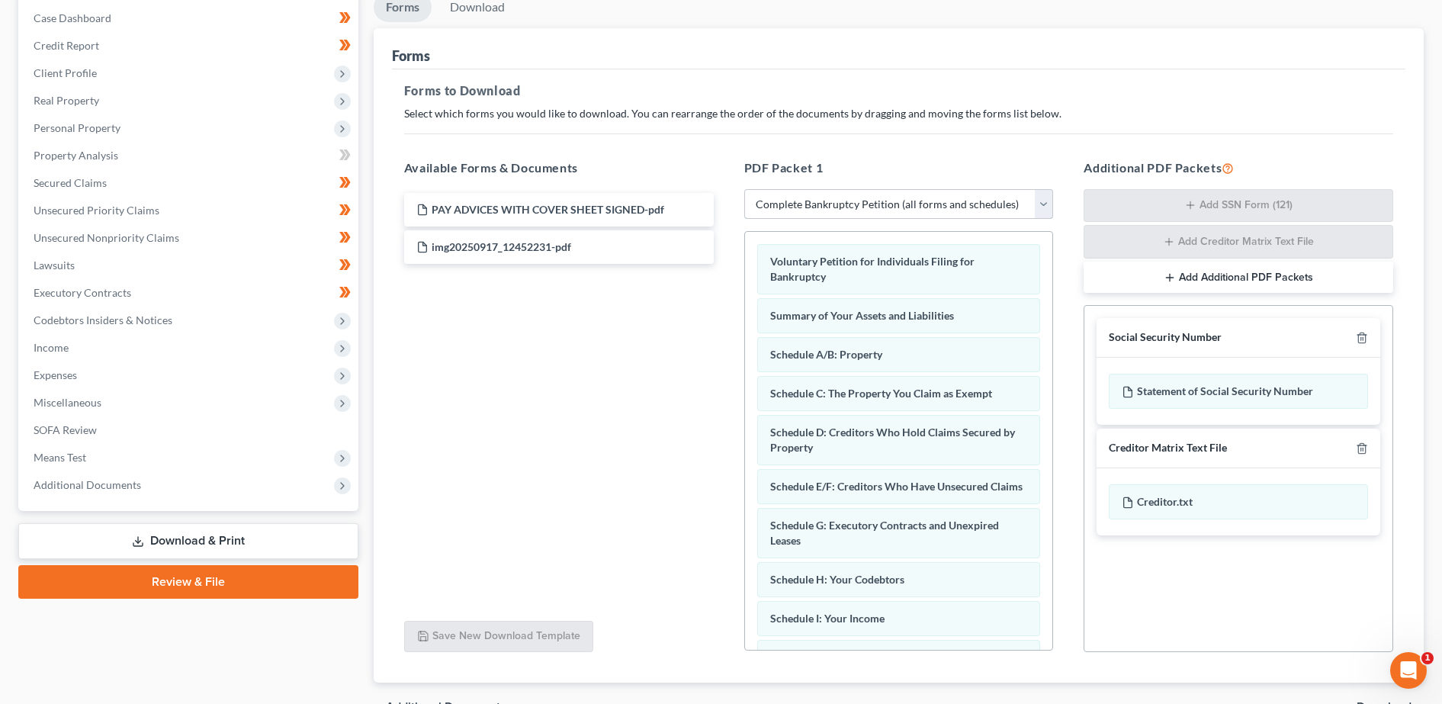
scroll to position [240, 0]
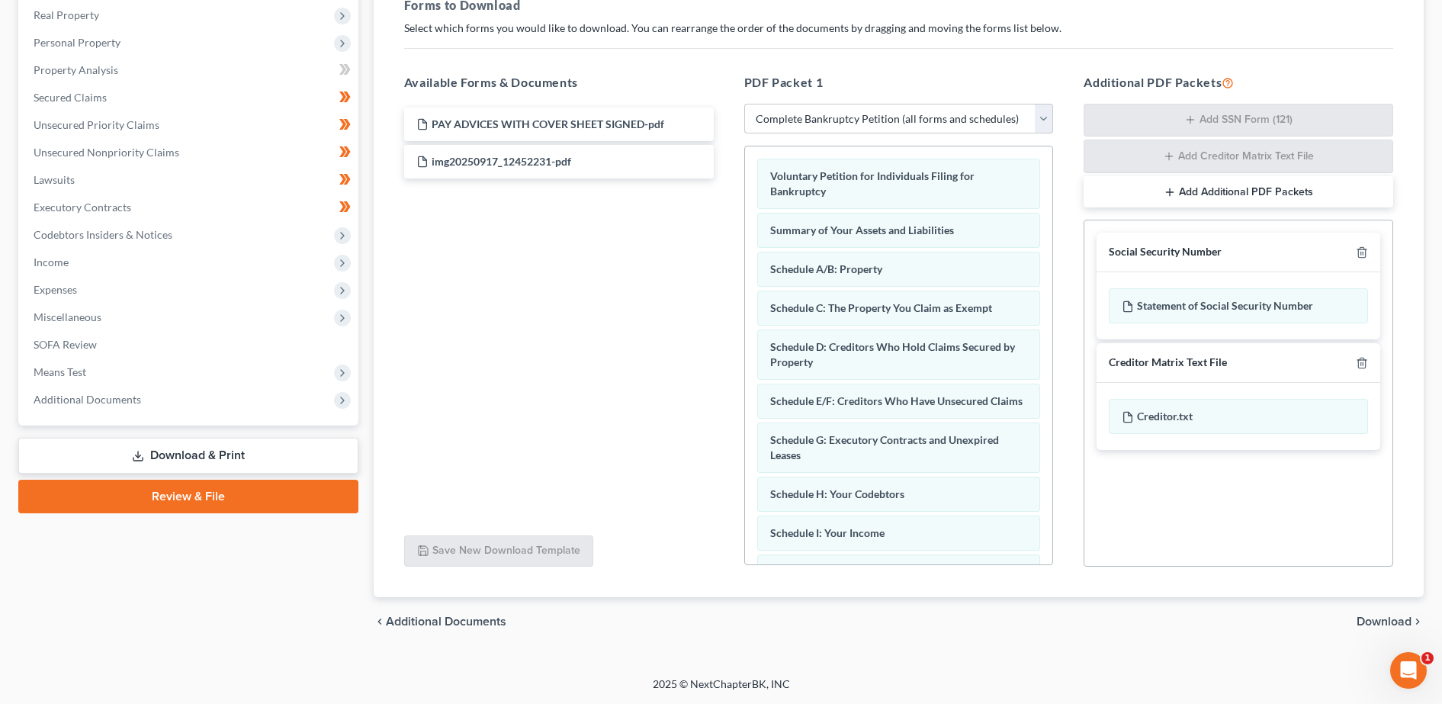
click at [589, 619] on span "Download" at bounding box center [1384, 622] width 55 height 12
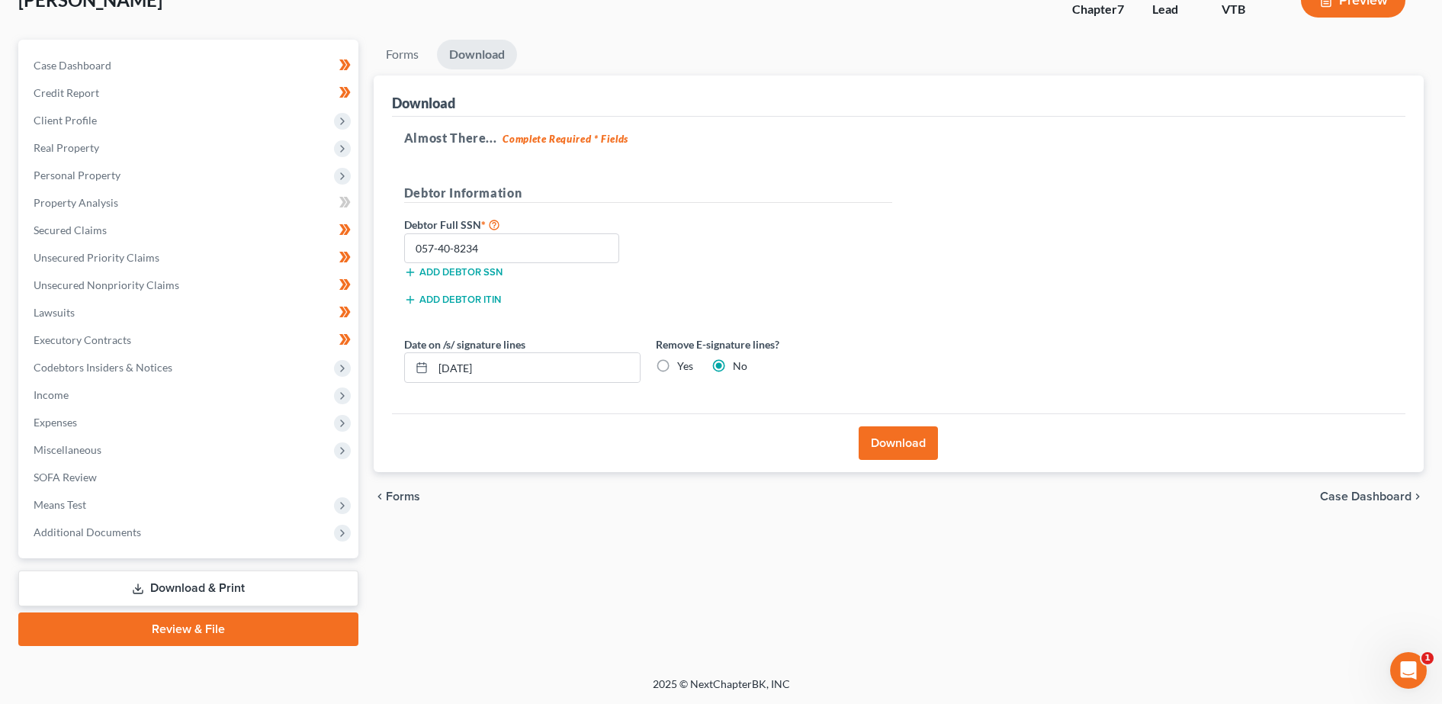
click at [589, 445] on button "Download" at bounding box center [898, 443] width 79 height 34
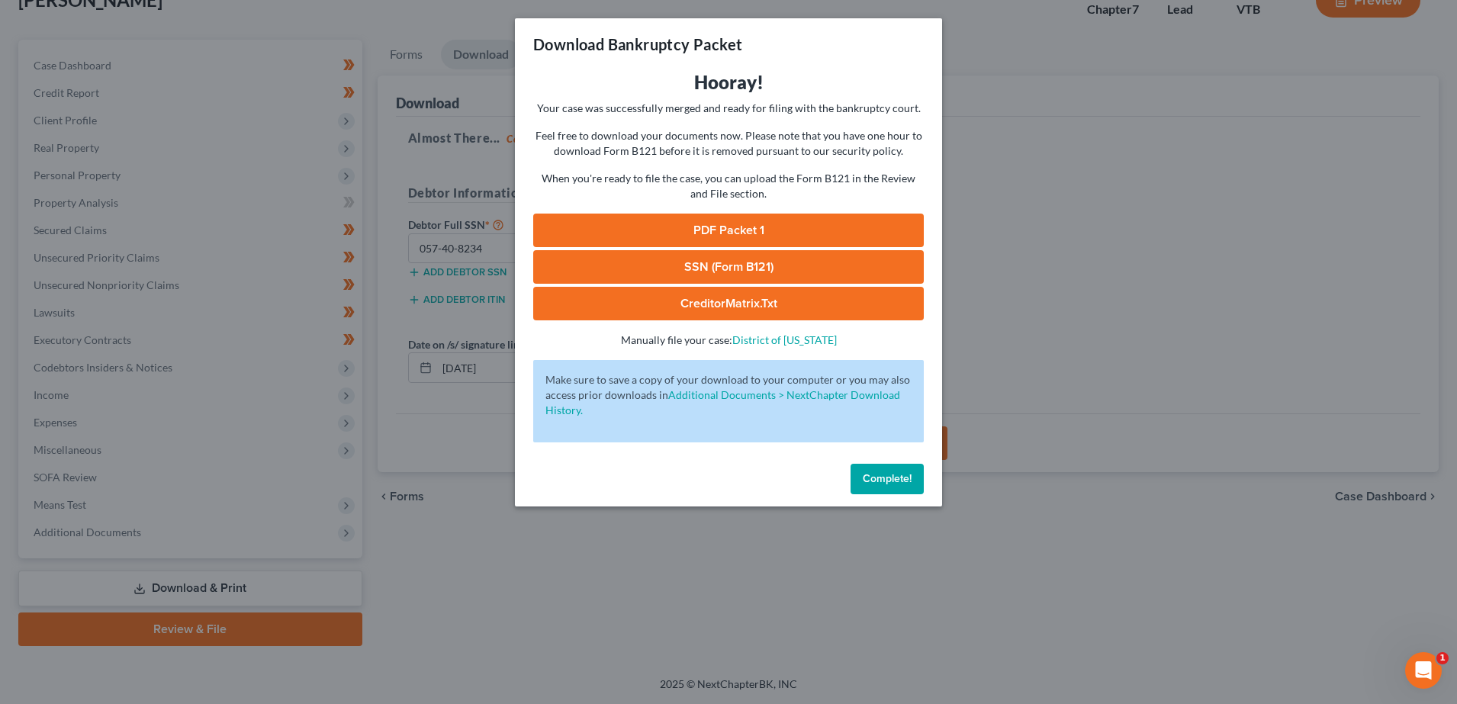
click at [589, 224] on link "PDF Packet 1" at bounding box center [728, 231] width 391 height 34
click at [589, 464] on button "Complete!" at bounding box center [886, 479] width 73 height 31
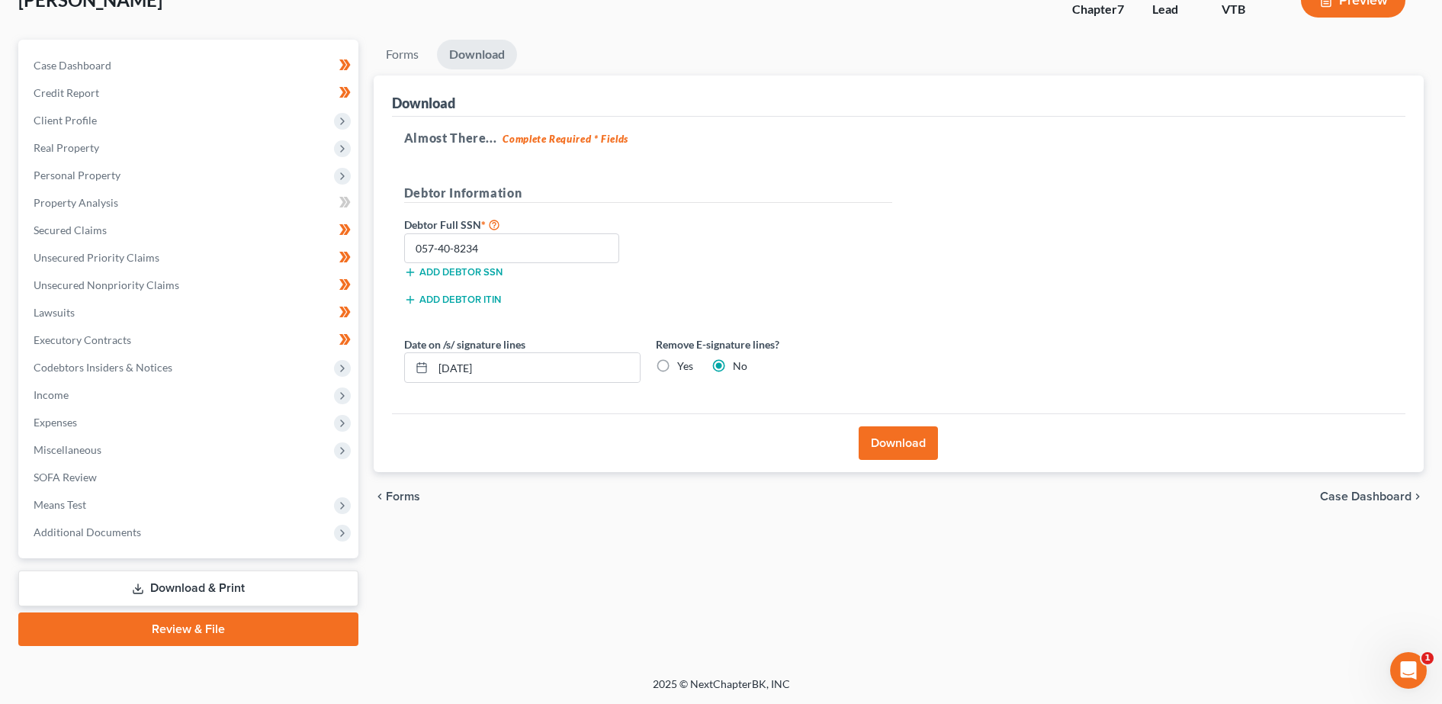
click at [207, 635] on link "Review & File" at bounding box center [188, 629] width 340 height 34
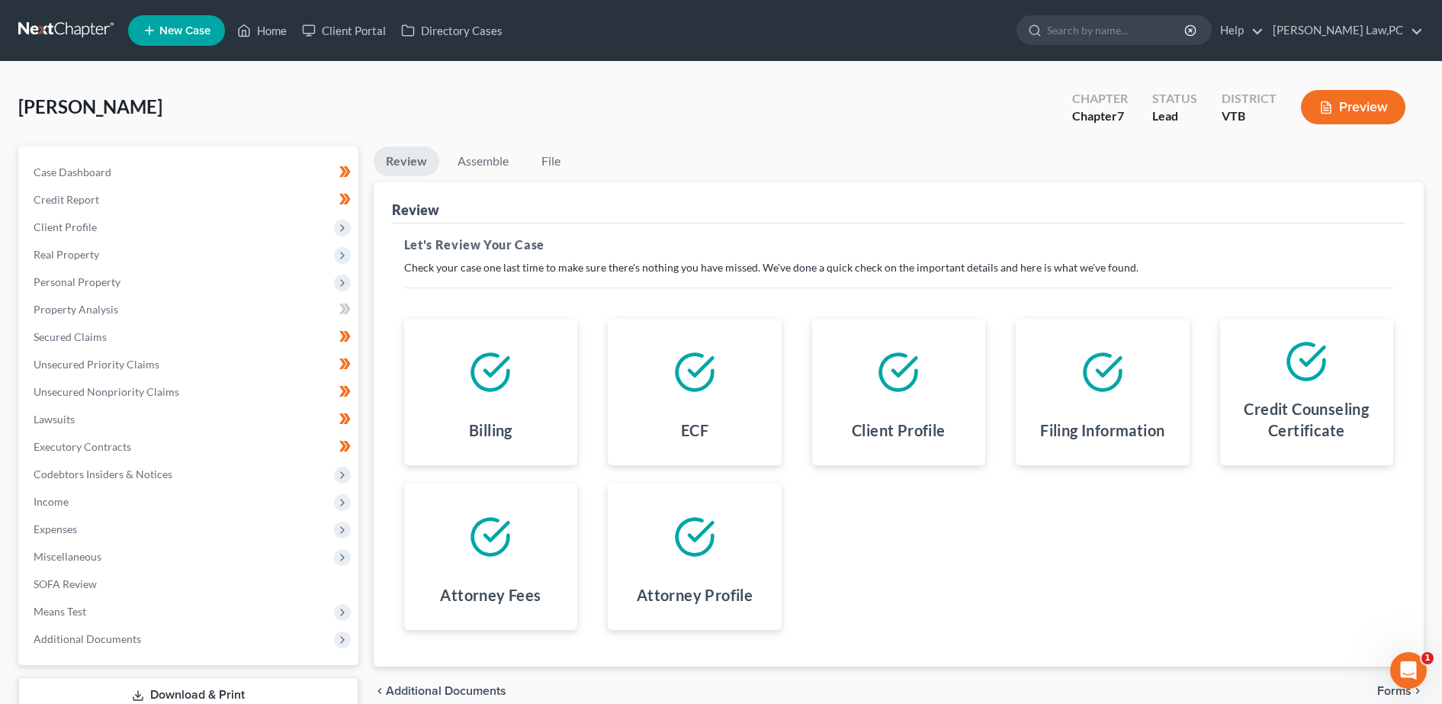
scroll to position [107, 0]
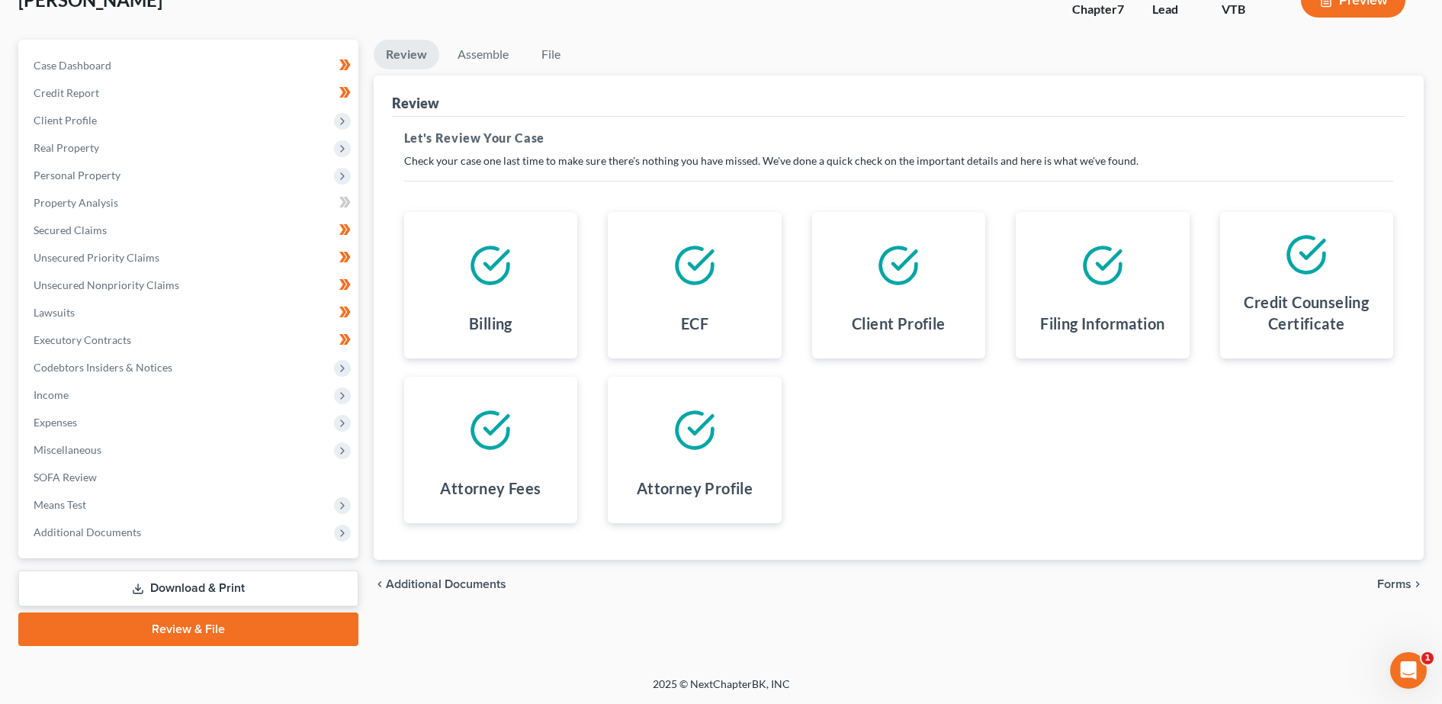
click at [589, 583] on span "Forms" at bounding box center [1395, 584] width 34 height 12
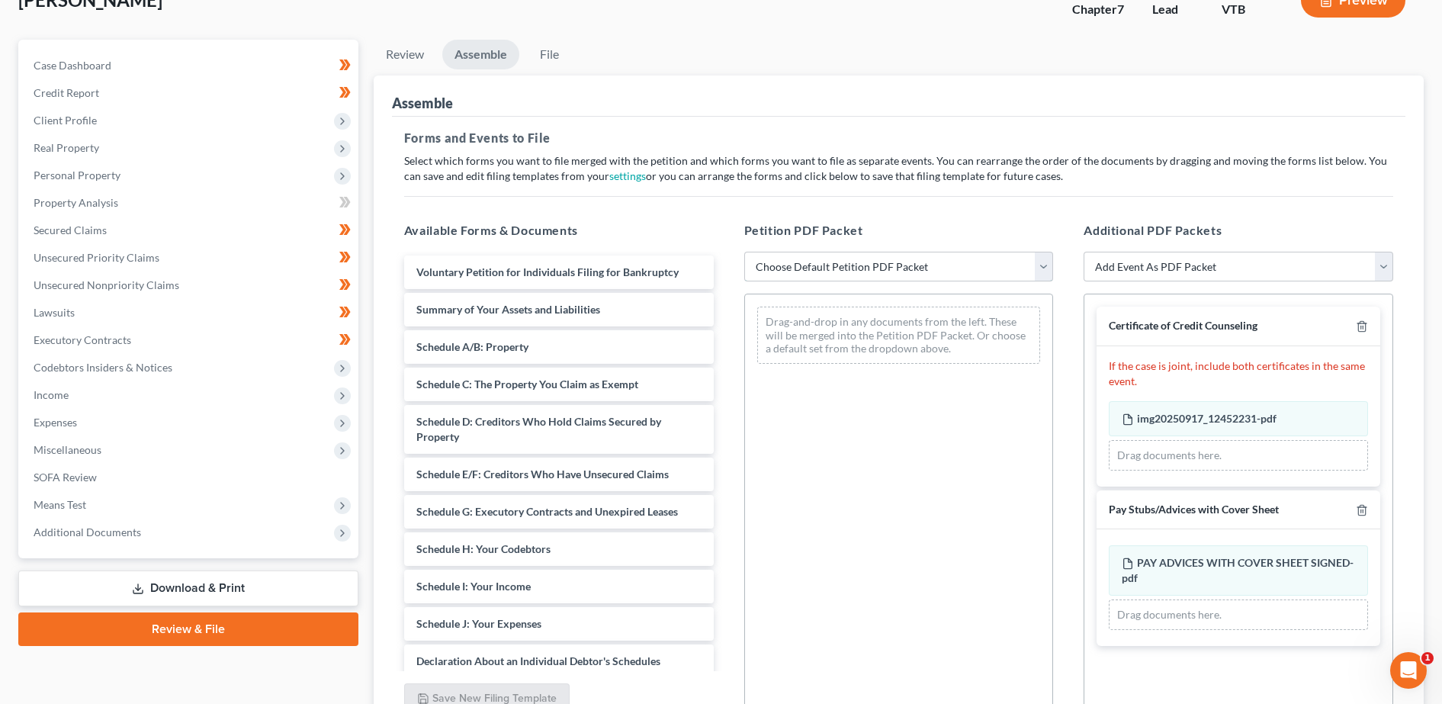
click at [589, 274] on select "Choose Default Petition PDF Packet Complete Bankruptcy Petition (all forms and …" at bounding box center [899, 267] width 310 height 31
click at [589, 252] on select "Choose Default Petition PDF Packet Complete Bankruptcy Petition (all forms and …" at bounding box center [899, 267] width 310 height 31
click at [589, 275] on select "Choose Default Petition PDF Packet Complete Bankruptcy Petition (all forms and …" at bounding box center [899, 267] width 310 height 31
select select "0"
click at [589, 252] on select "Choose Default Petition PDF Packet Complete Bankruptcy Petition (all forms and …" at bounding box center [899, 267] width 310 height 31
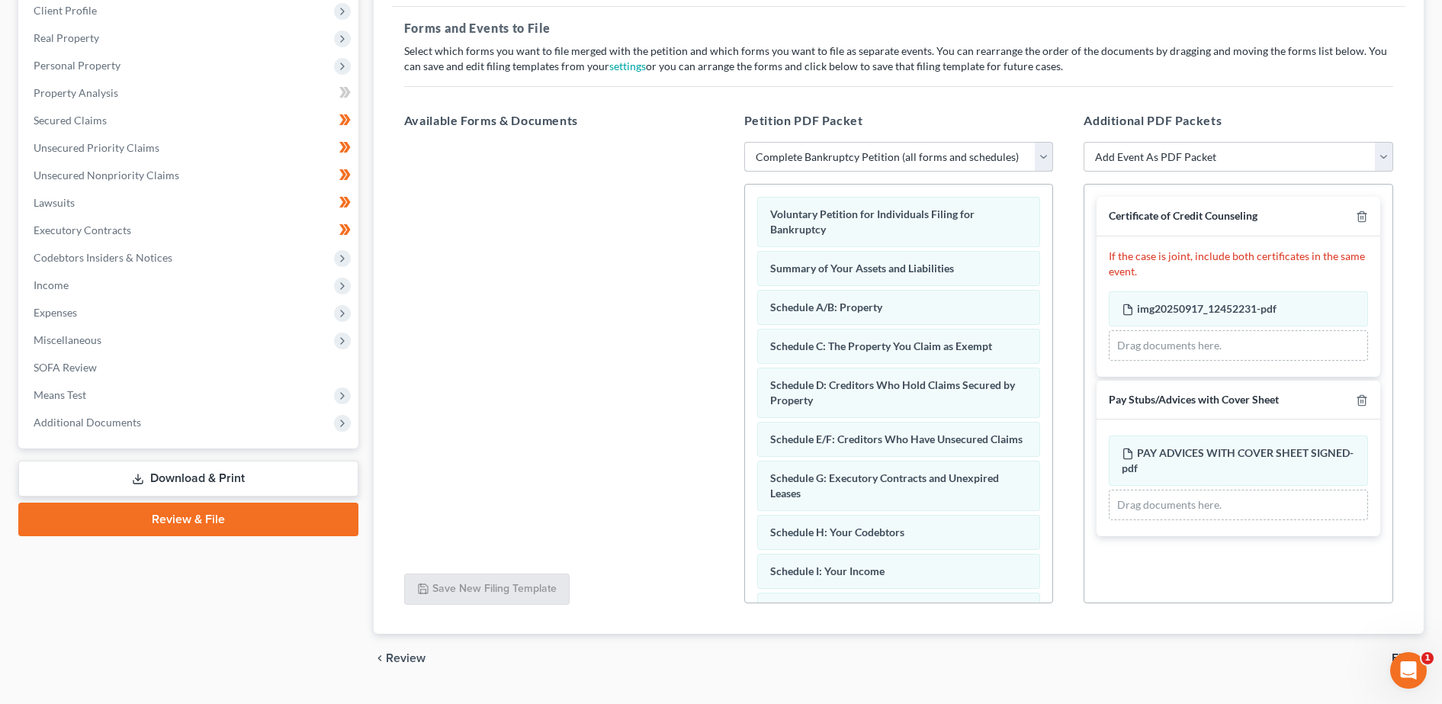
scroll to position [253, 0]
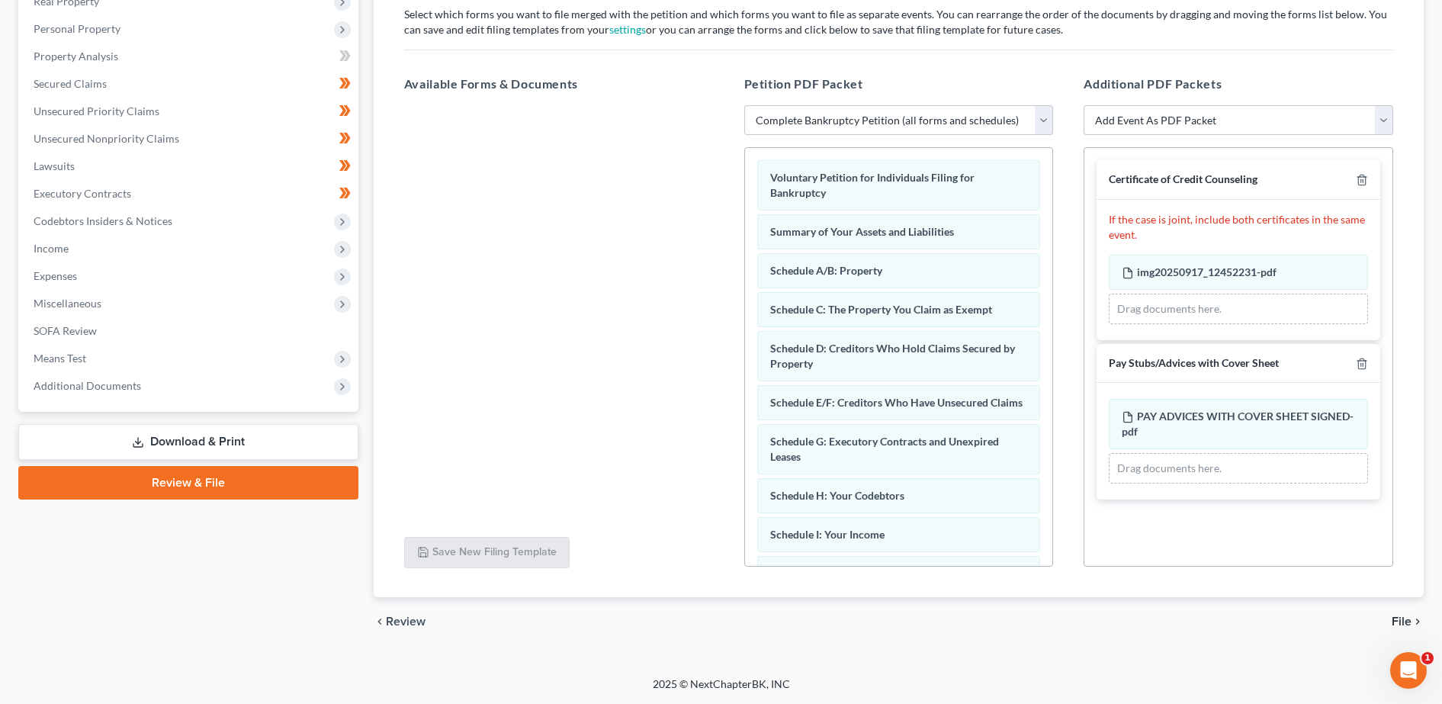
click at [589, 617] on span "File" at bounding box center [1402, 622] width 20 height 12
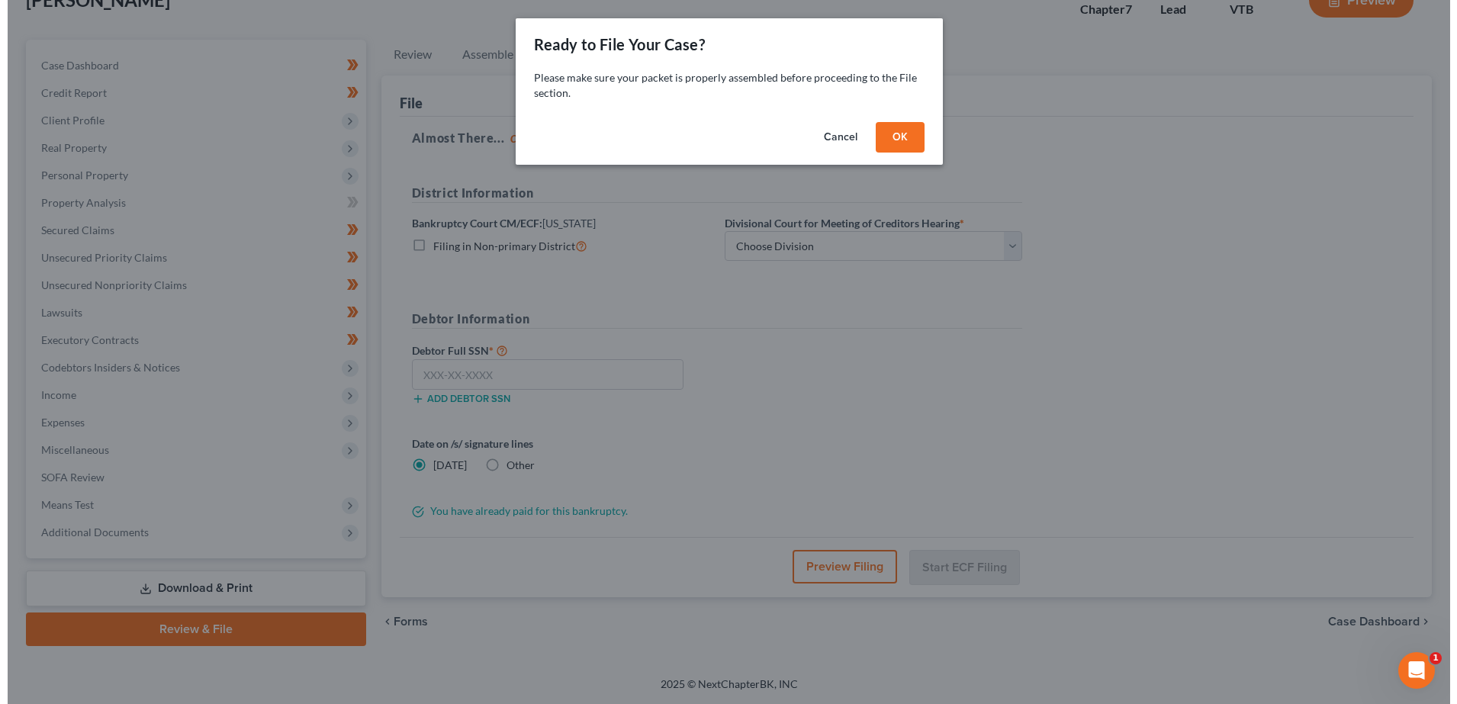
scroll to position [107, 0]
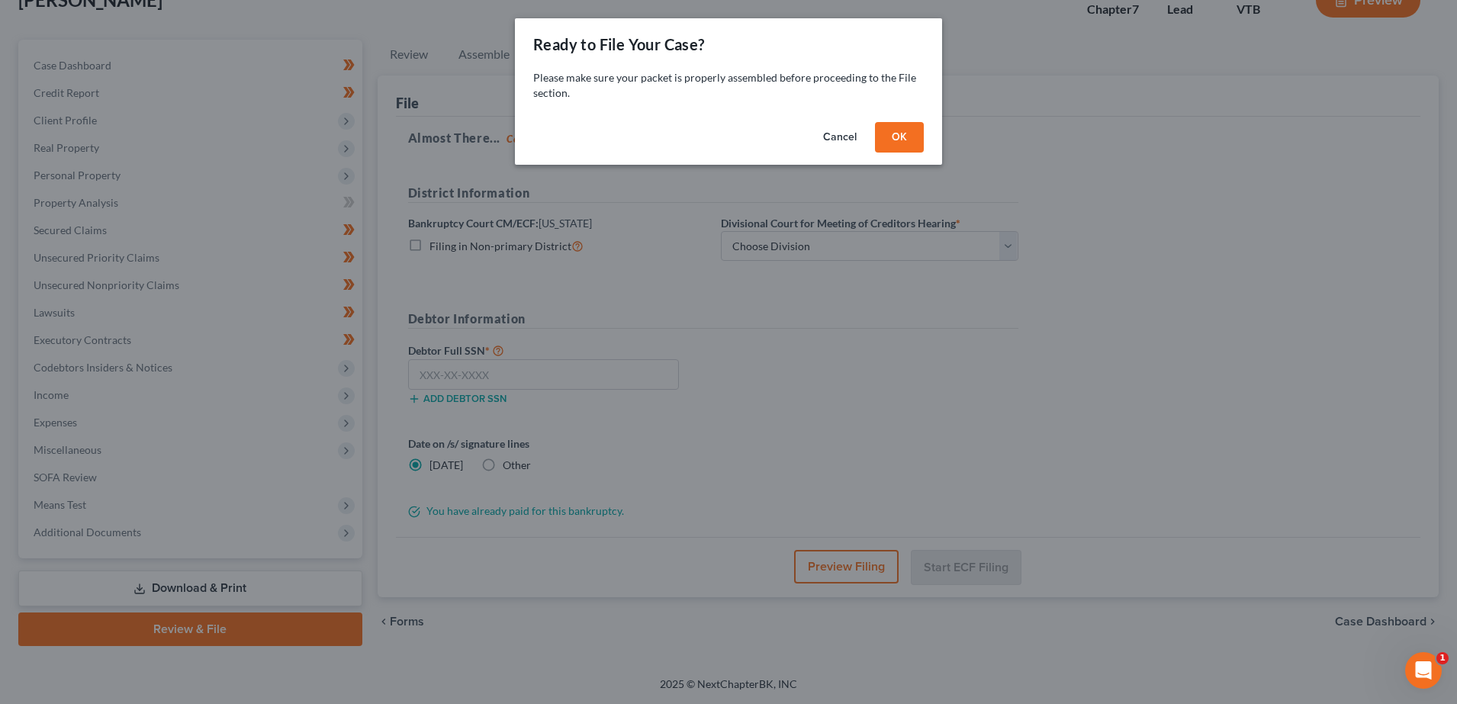
click at [589, 140] on button "OK" at bounding box center [899, 137] width 49 height 31
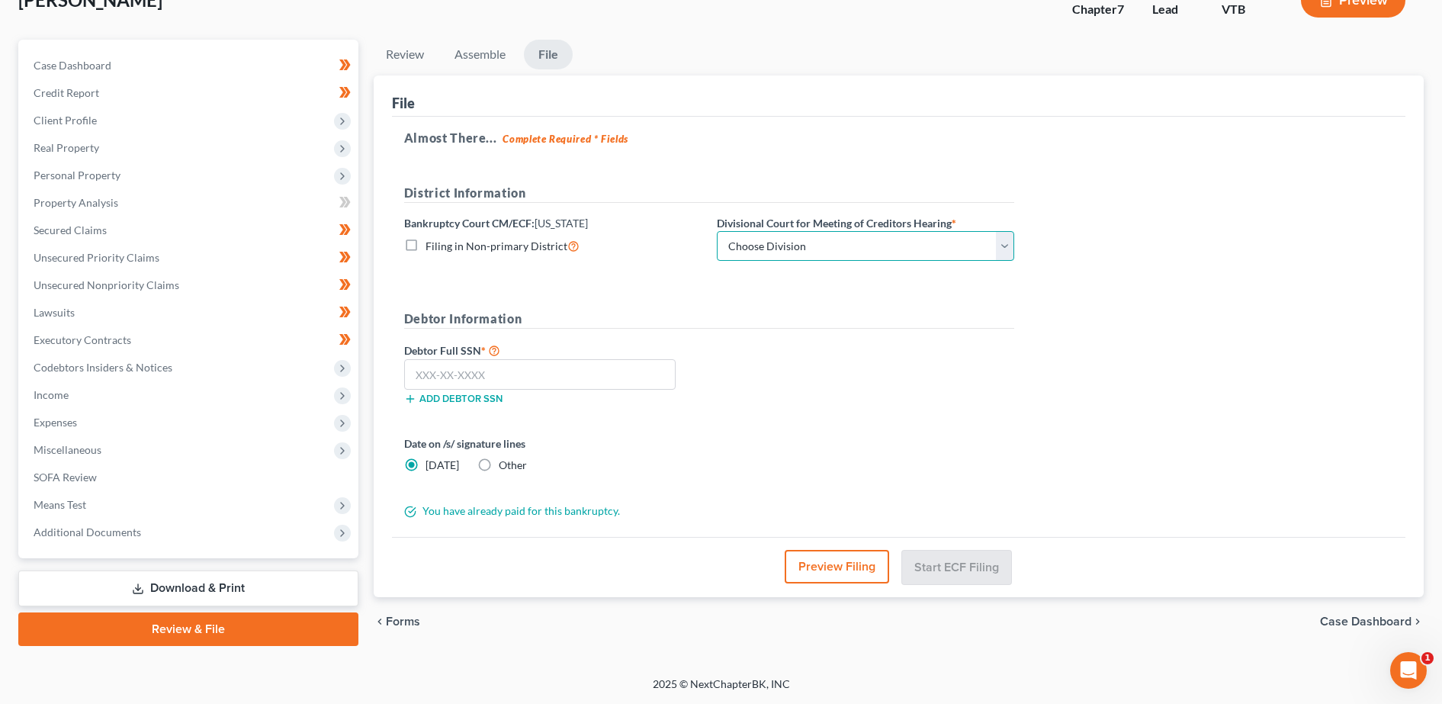
click at [589, 240] on select "Choose Division [GEOGRAPHIC_DATA]" at bounding box center [865, 246] width 297 height 31
select select "0"
click at [589, 231] on select "Choose Division [GEOGRAPHIC_DATA]" at bounding box center [865, 246] width 297 height 31
click at [525, 275] on form "District Information Bankruptcy Court CM/ECF: [US_STATE] Filing in Non-primary …" at bounding box center [709, 352] width 610 height 336
click at [545, 373] on input "text" at bounding box center [540, 374] width 272 height 31
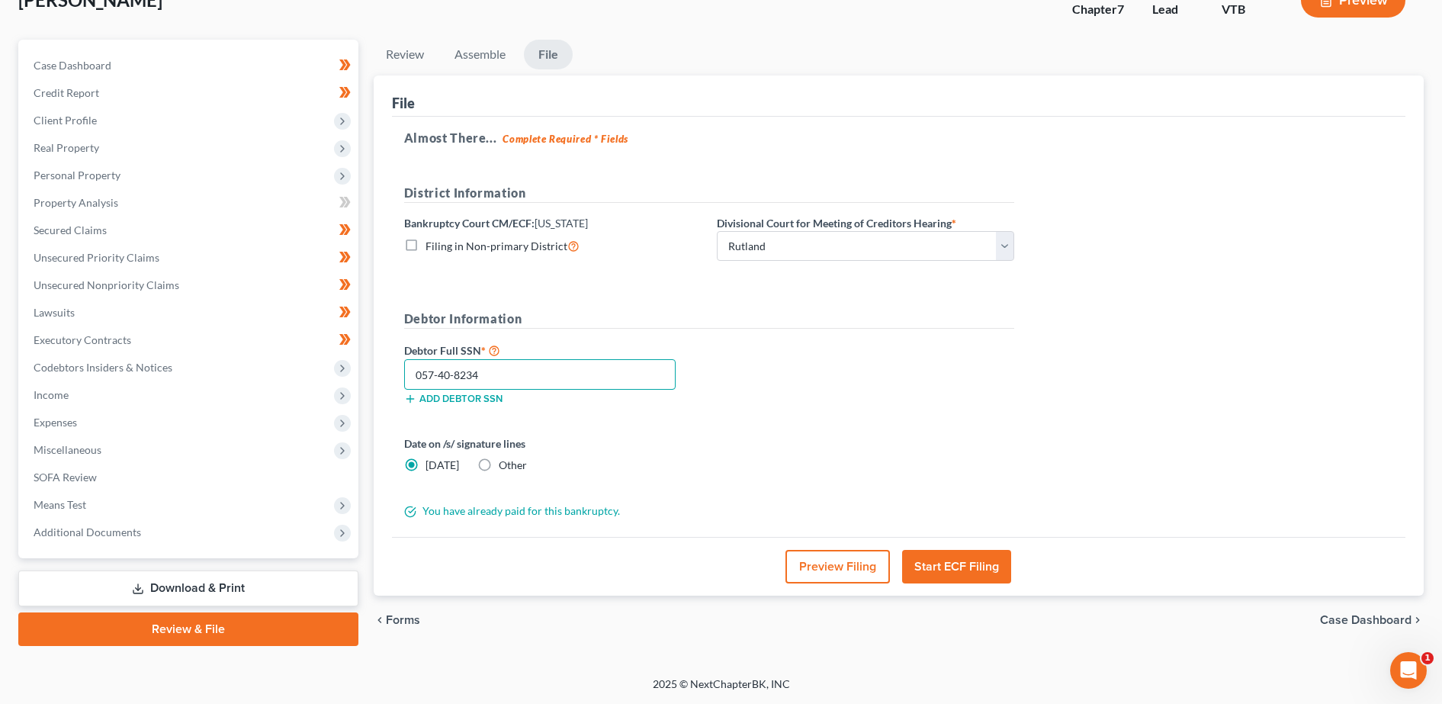
type input "057-40-8234"
click at [589, 567] on button "Start ECF Filing" at bounding box center [956, 567] width 109 height 34
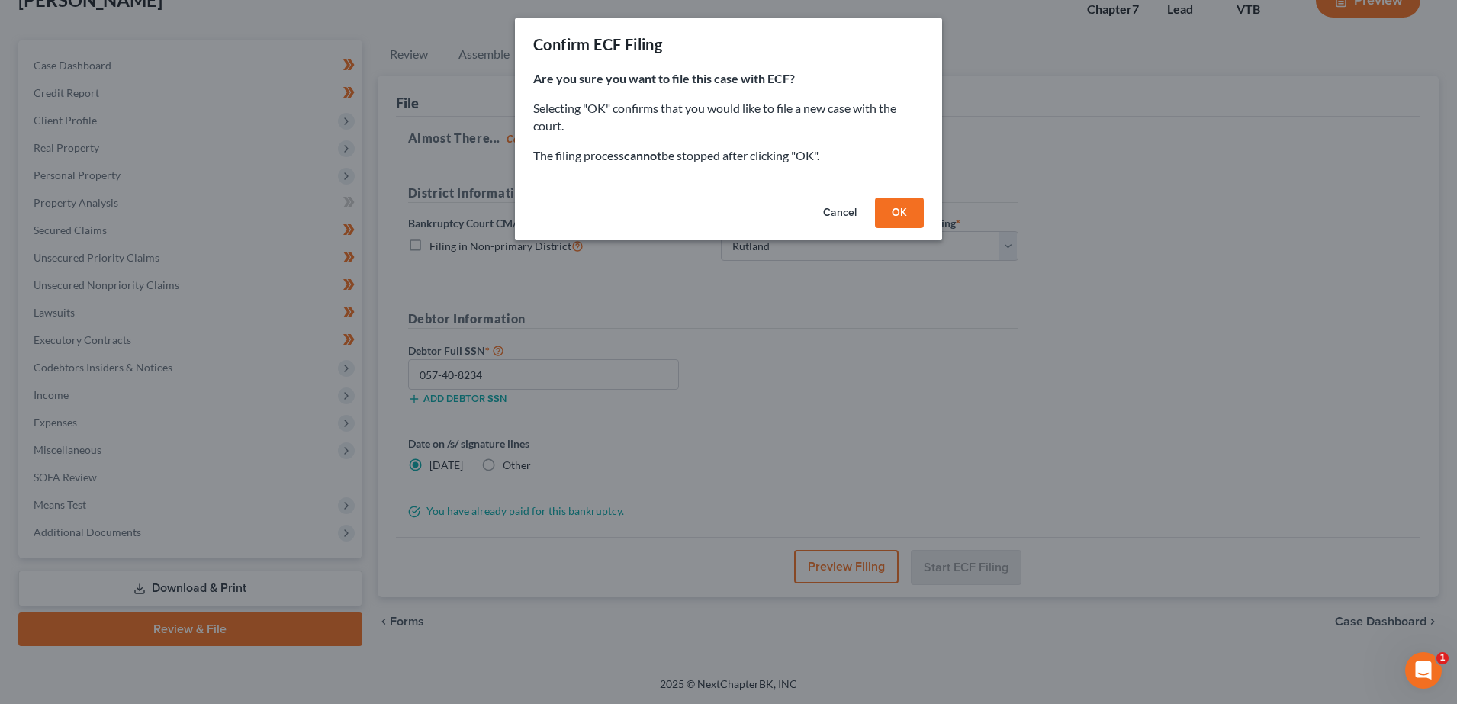
click at [589, 212] on button "OK" at bounding box center [899, 213] width 49 height 31
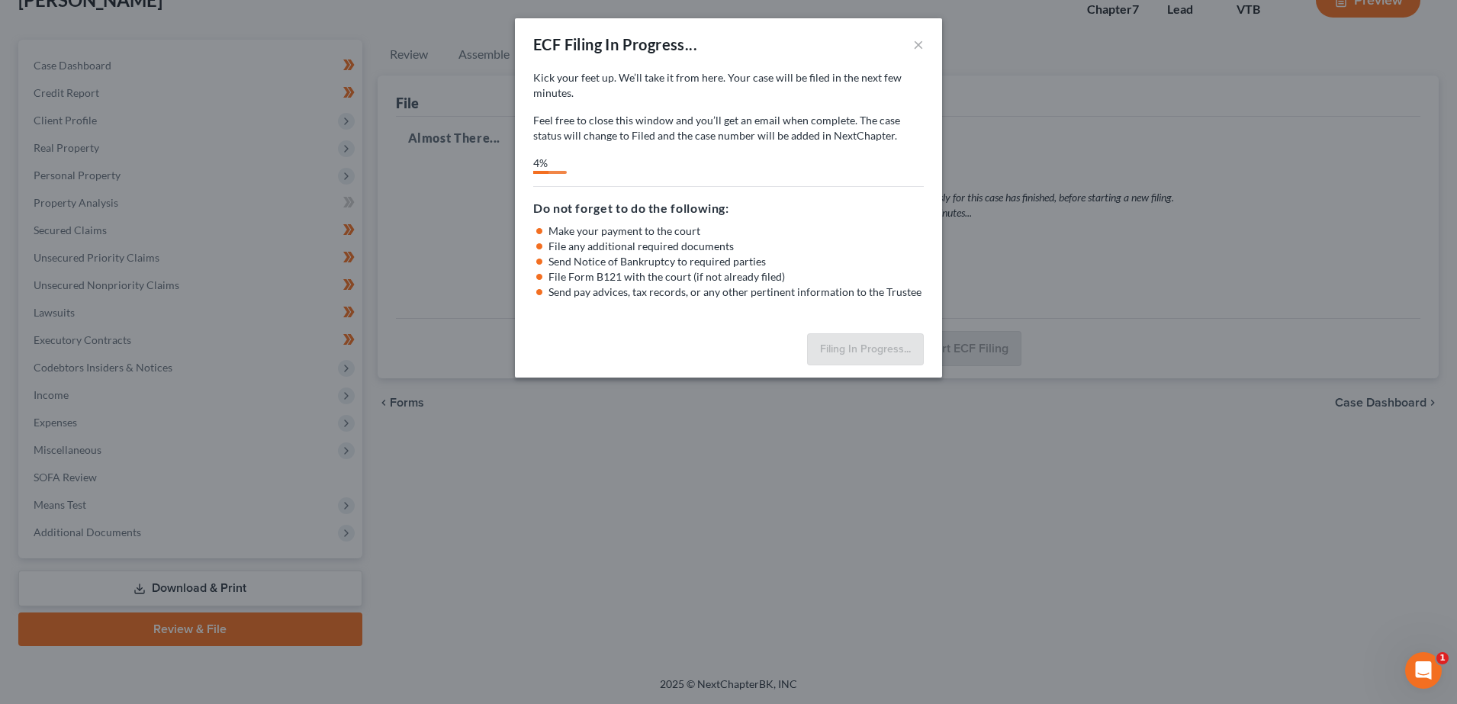
select select "0"
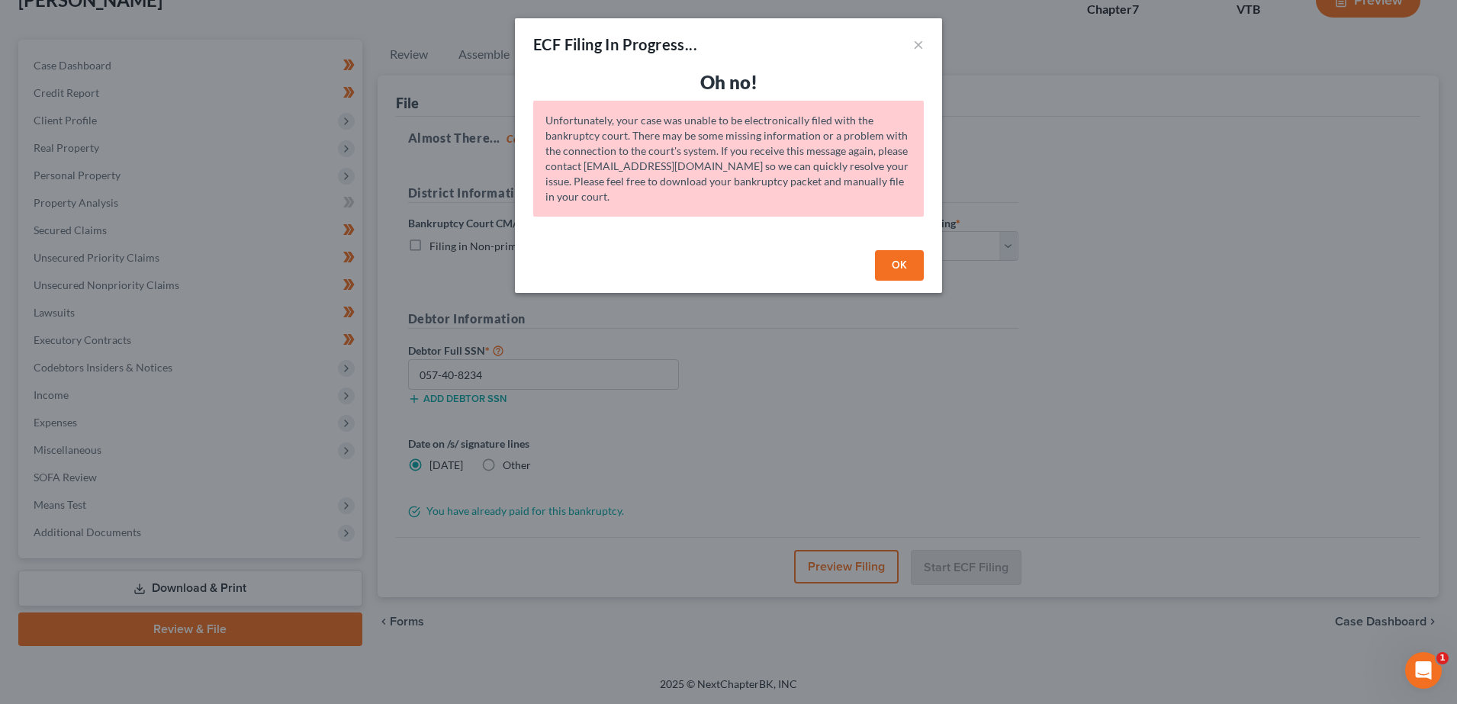
click at [589, 262] on button "OK" at bounding box center [899, 265] width 49 height 31
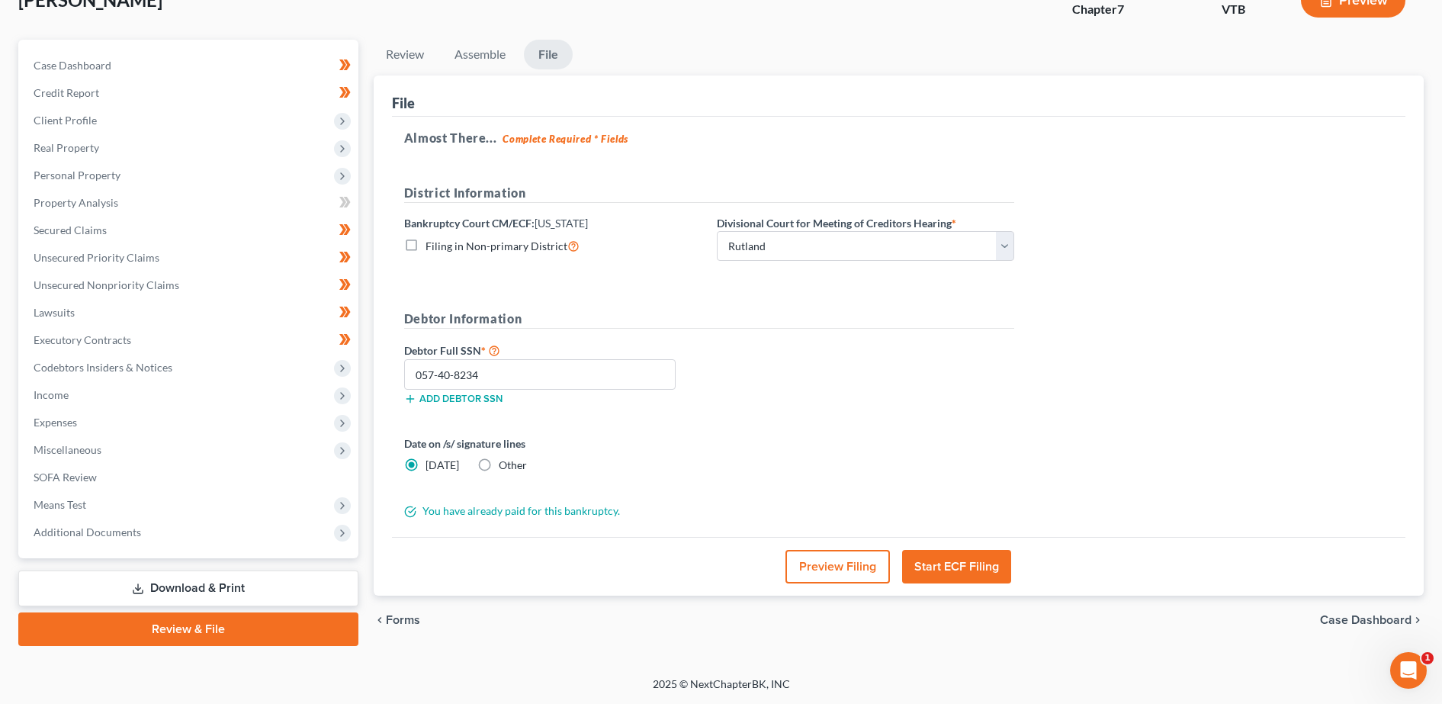
click at [589, 571] on button "Preview Filing" at bounding box center [838, 567] width 104 height 34
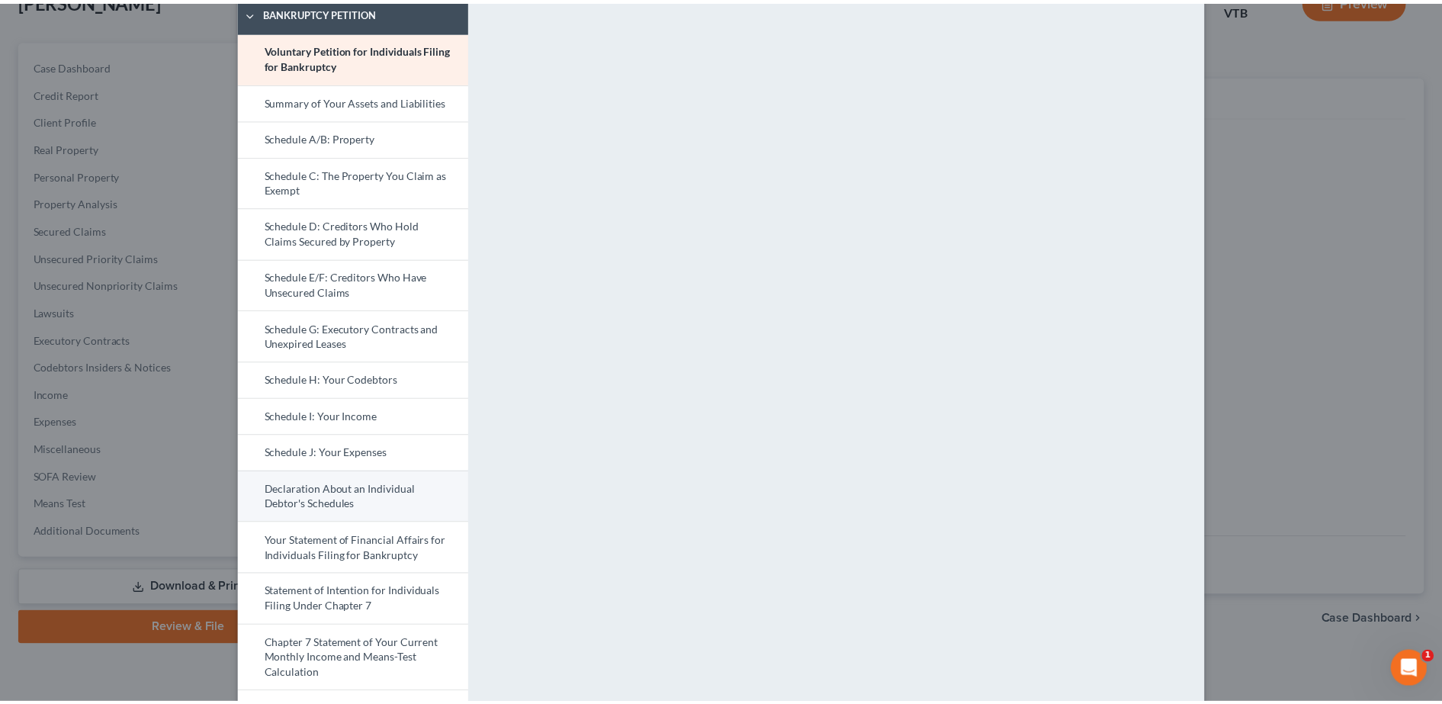
scroll to position [0, 0]
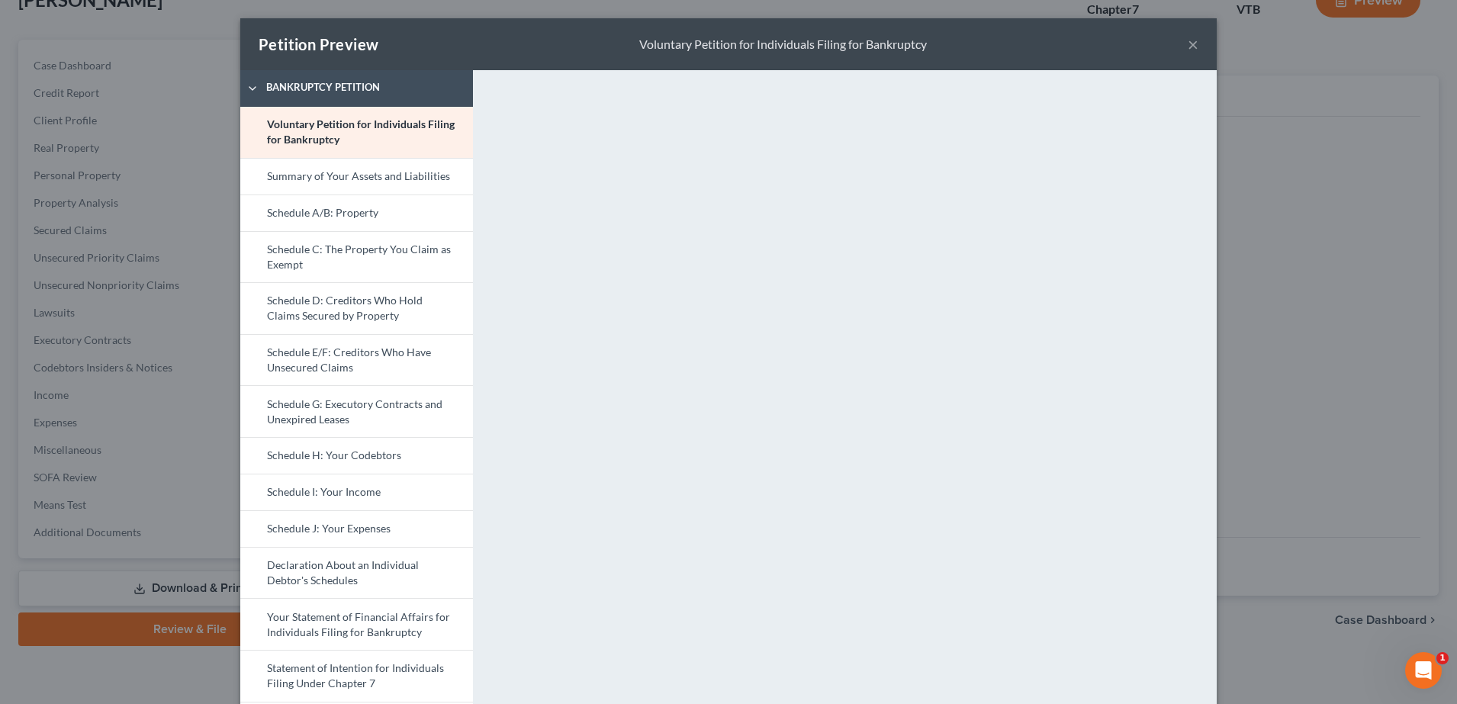
click at [589, 55] on div "Petition Preview Voluntary Petition for Individuals Filing for Bankruptcy ×" at bounding box center [728, 44] width 976 height 52
click at [589, 43] on button "×" at bounding box center [1193, 44] width 11 height 18
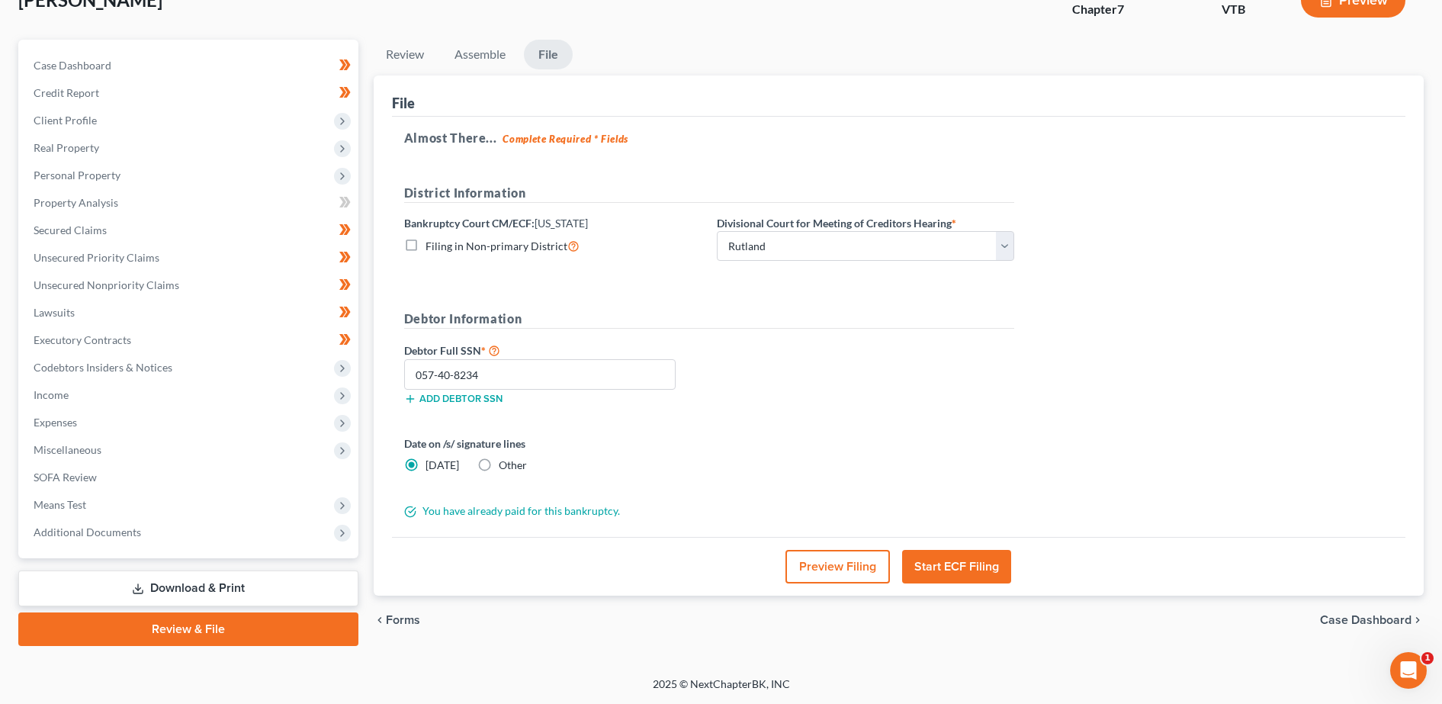
click at [589, 576] on button "Start ECF Filing" at bounding box center [956, 567] width 109 height 34
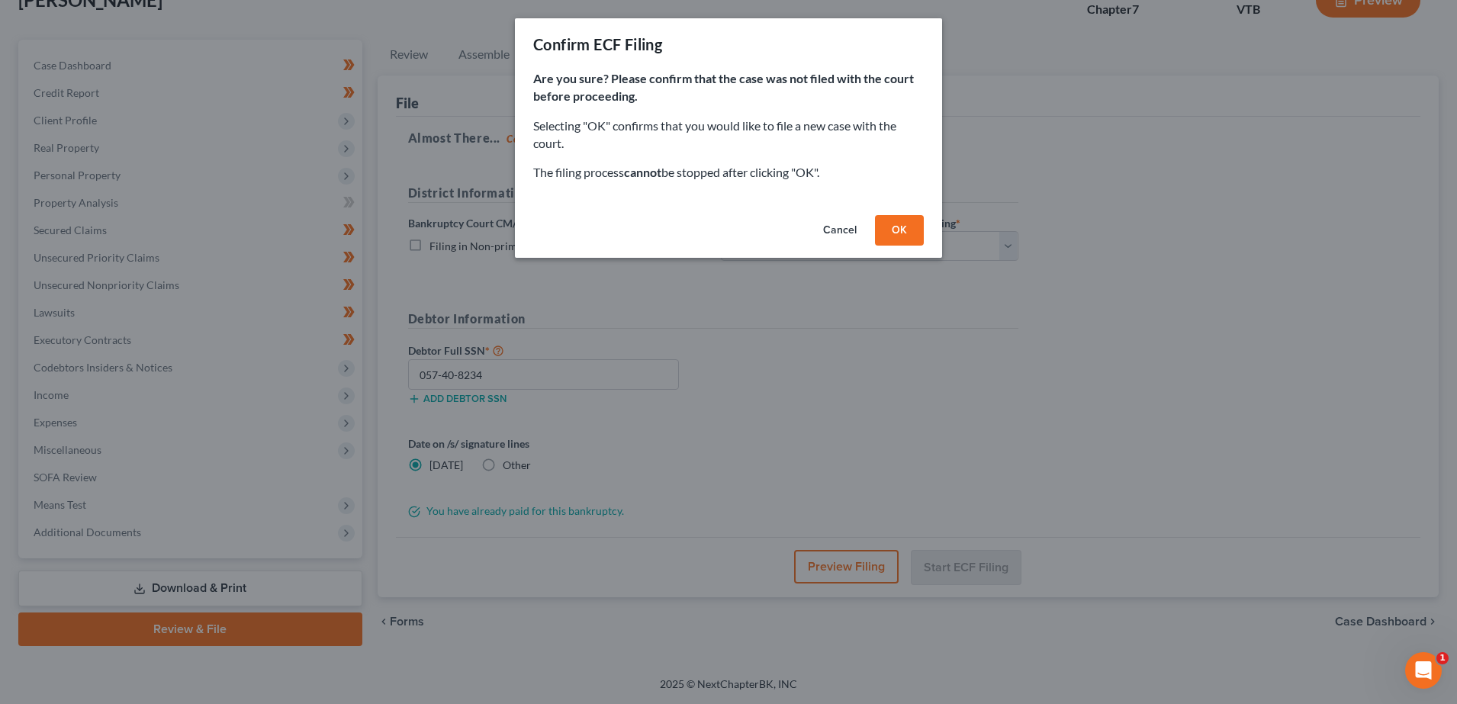
click at [589, 230] on button "OK" at bounding box center [899, 230] width 49 height 31
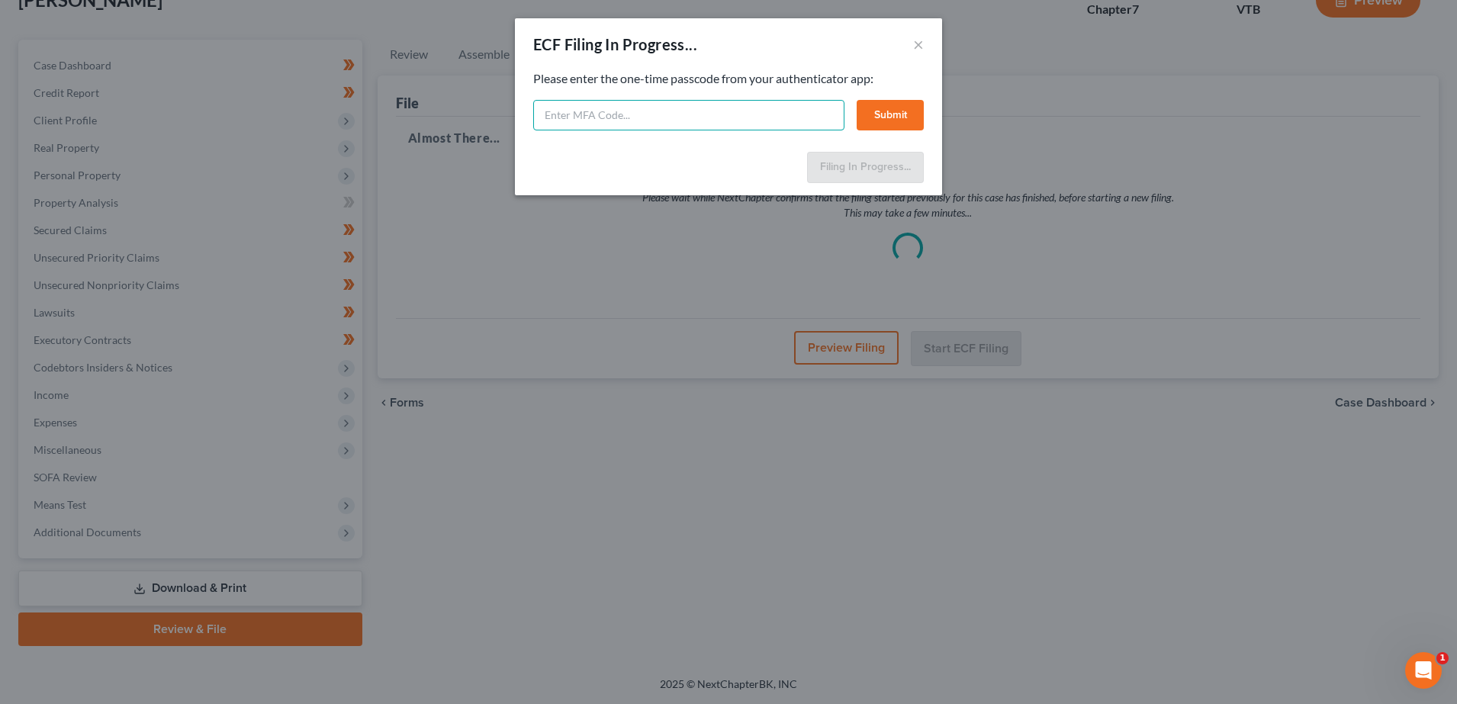
click at [589, 120] on input "text" at bounding box center [688, 115] width 311 height 31
type input "692463"
click at [589, 116] on button "Submit" at bounding box center [890, 115] width 67 height 31
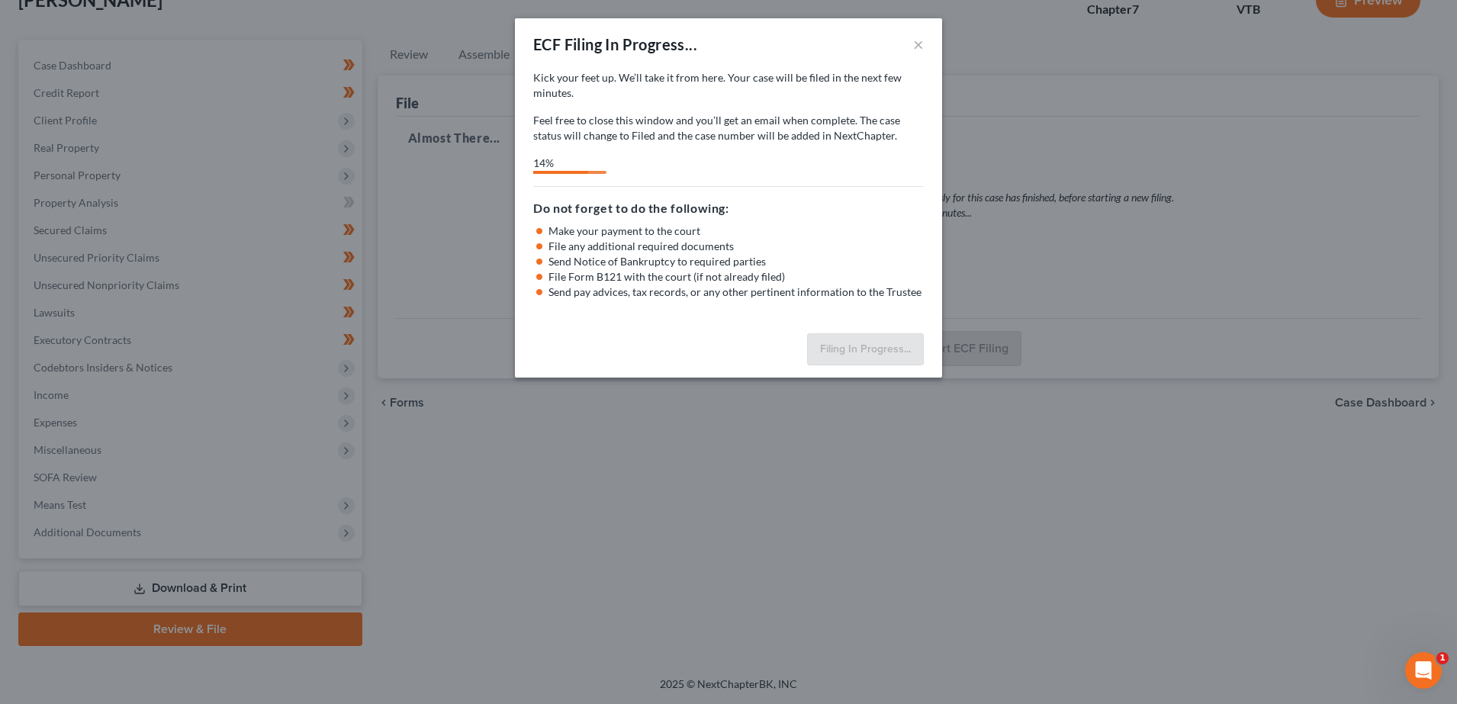
select select "0"
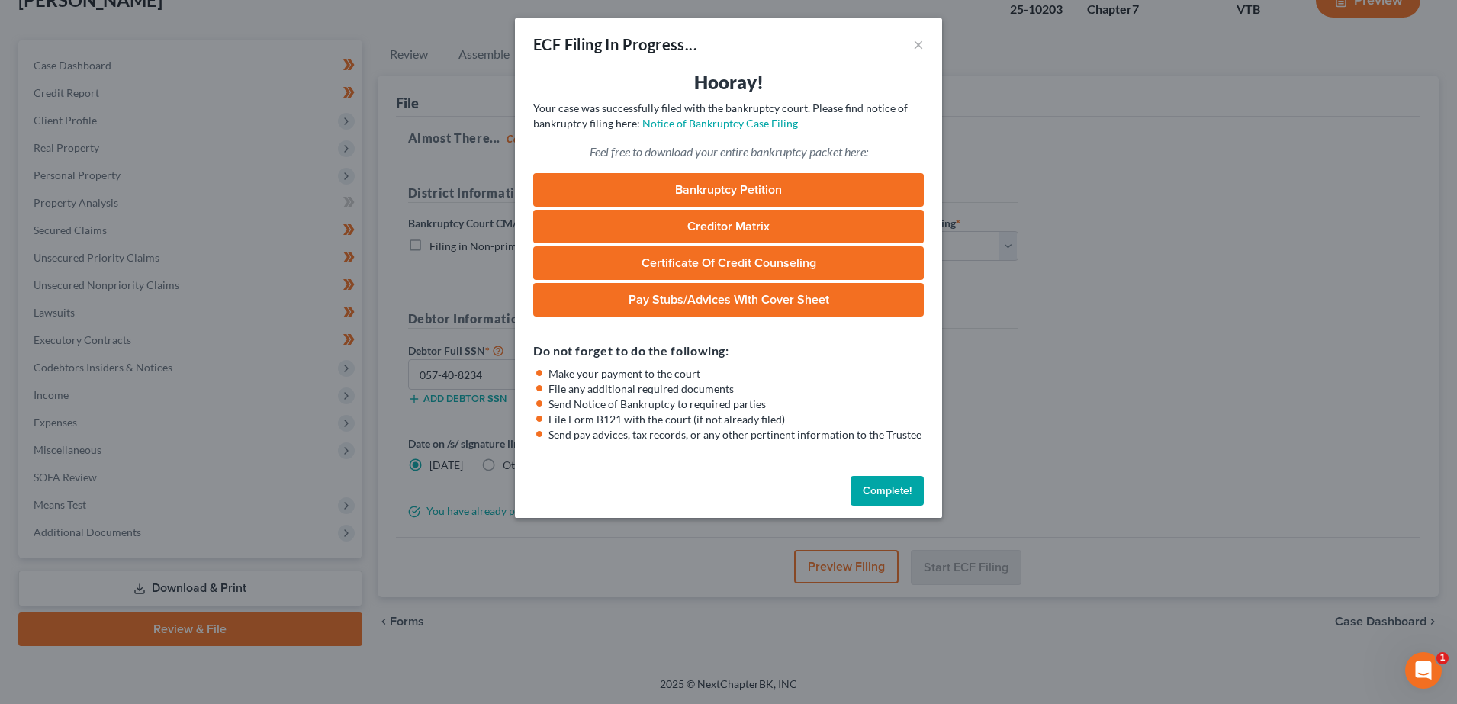
click at [589, 194] on link "Bankruptcy Petition" at bounding box center [728, 190] width 391 height 34
click at [589, 227] on link "Creditor Matrix" at bounding box center [728, 227] width 391 height 34
click at [589, 257] on link "Certificate of Credit Counseling" at bounding box center [728, 263] width 391 height 34
click at [589, 304] on link "Pay Stubs/Advices with Cover Sheet" at bounding box center [728, 300] width 391 height 34
click at [589, 486] on button "Complete!" at bounding box center [886, 491] width 73 height 31
